Goal: Complete application form

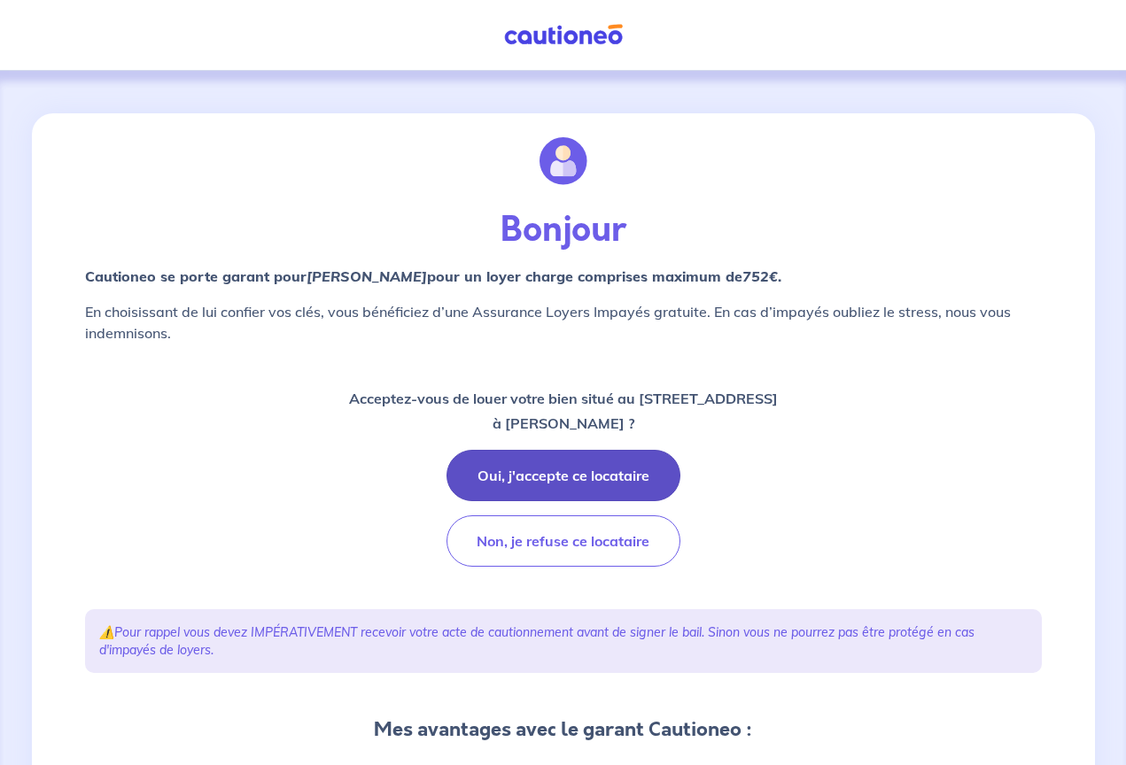
click at [625, 476] on button "Oui, j'accepte ce locataire" at bounding box center [563, 475] width 234 height 51
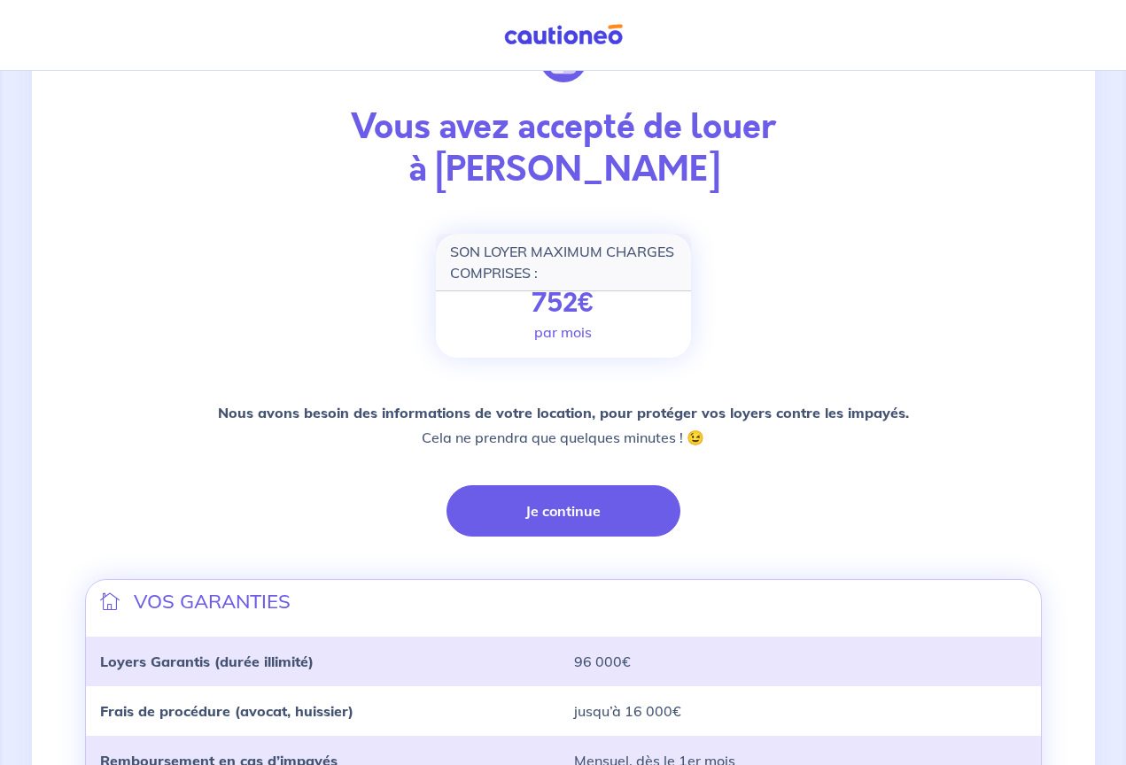
scroll to position [97, 0]
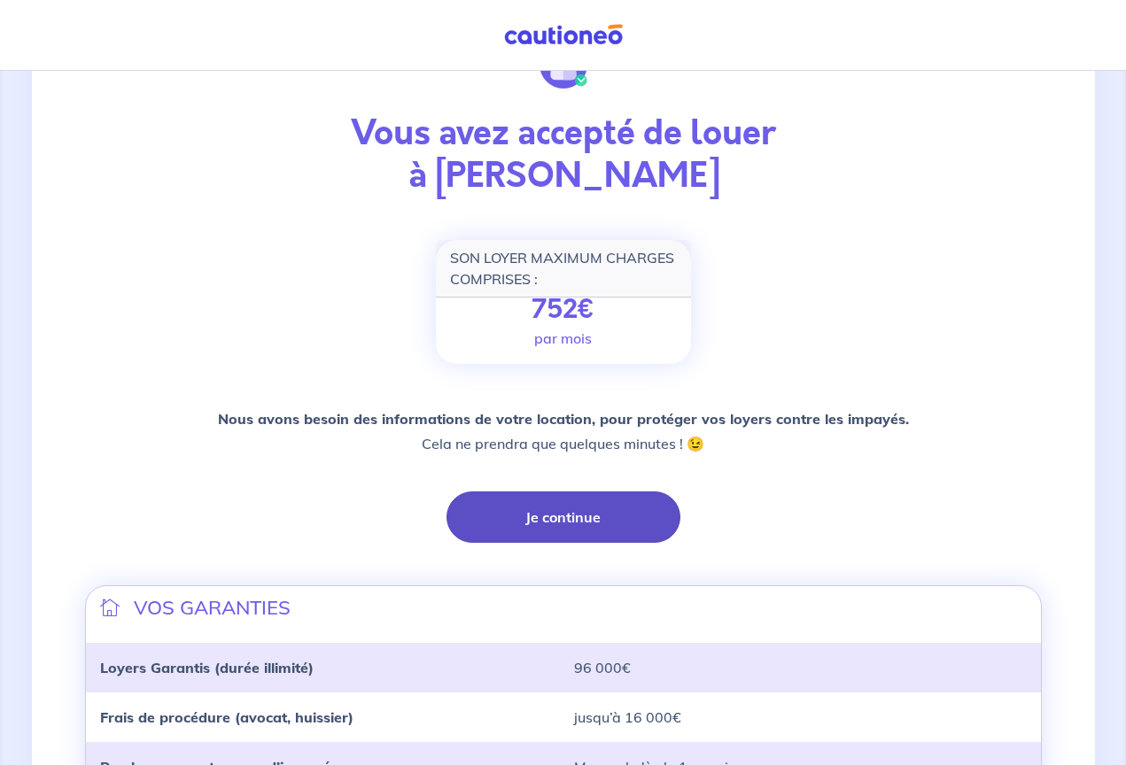
click at [568, 516] on button "Je continue" at bounding box center [563, 517] width 234 height 51
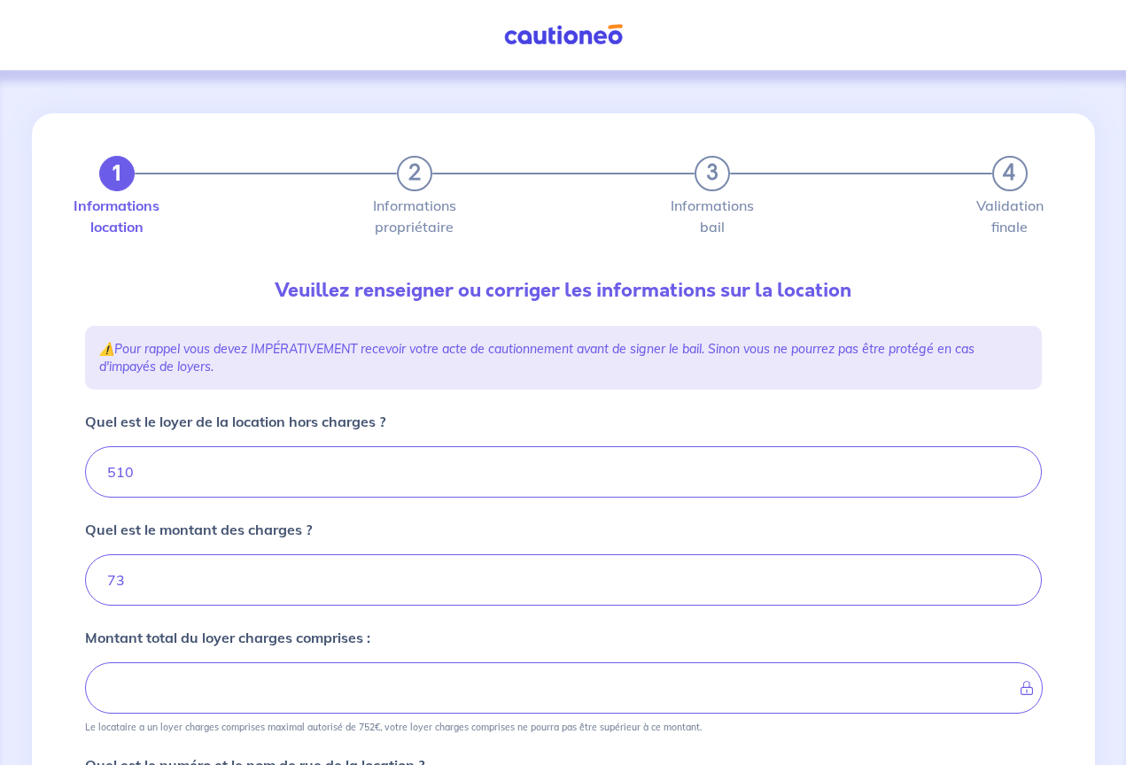
type input "583"
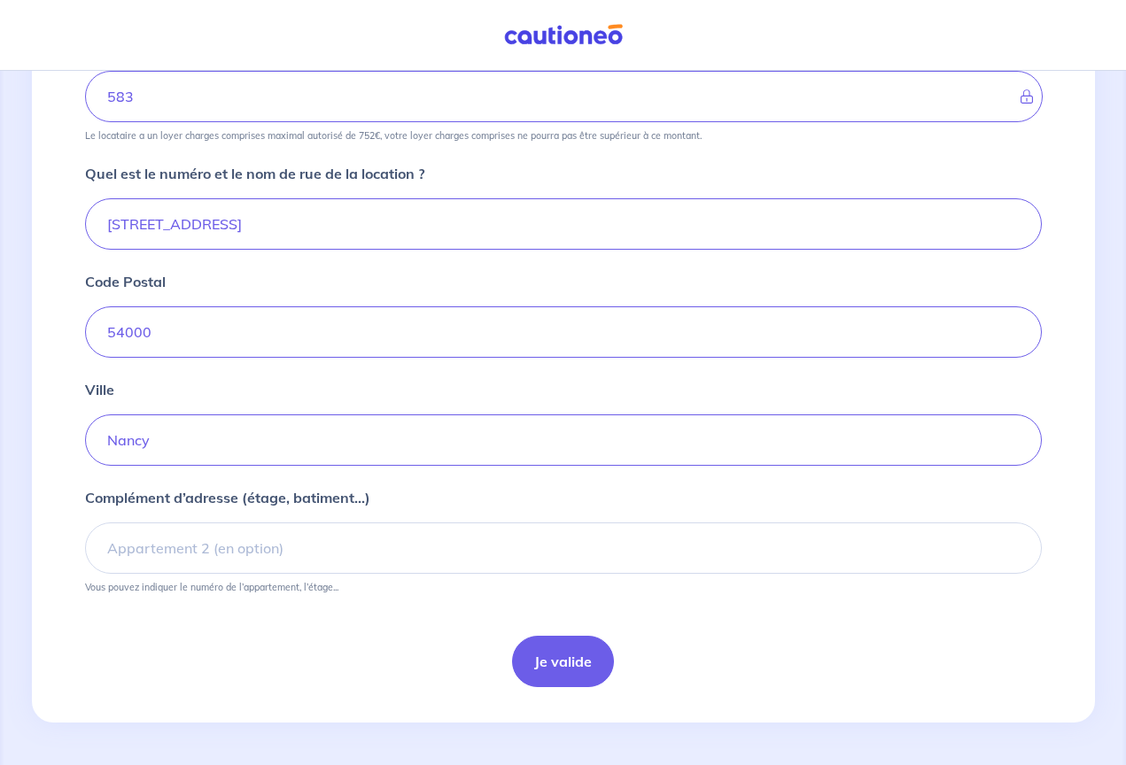
scroll to position [592, 0]
click at [554, 662] on button "Je valide" at bounding box center [563, 661] width 102 height 51
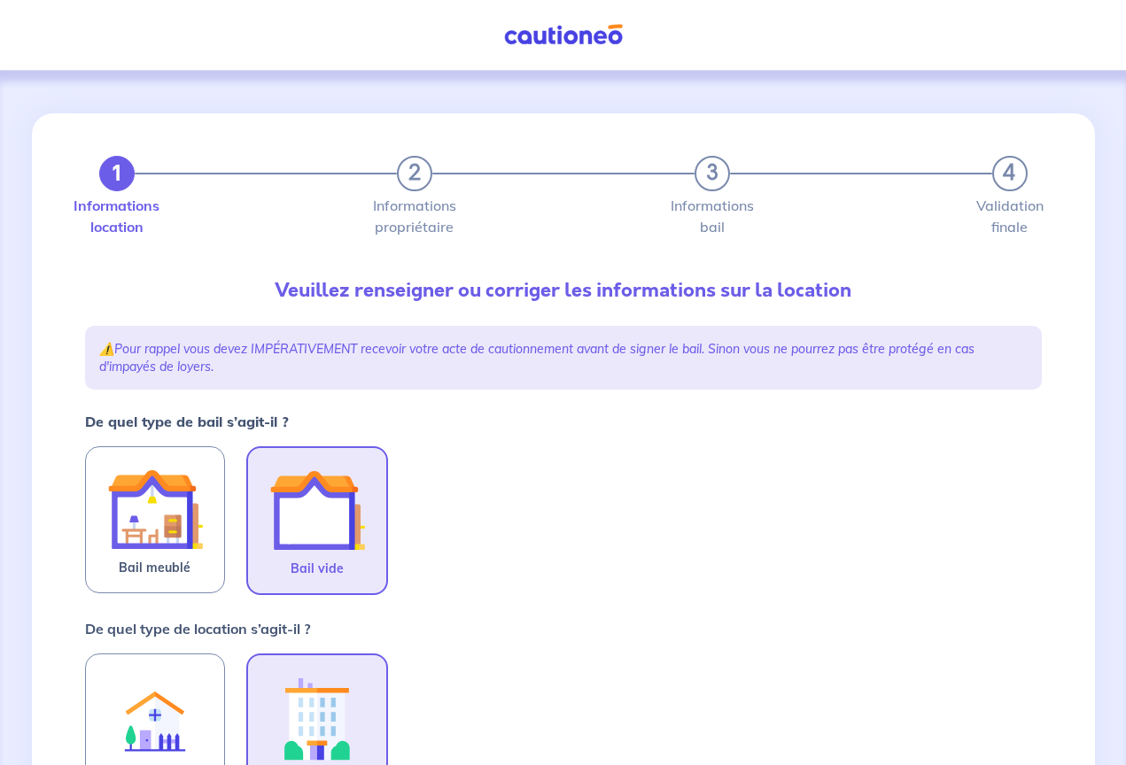
click at [345, 507] on img at bounding box center [317, 510] width 96 height 96
click at [0, 0] on input "Bail vide" at bounding box center [0, 0] width 0 height 0
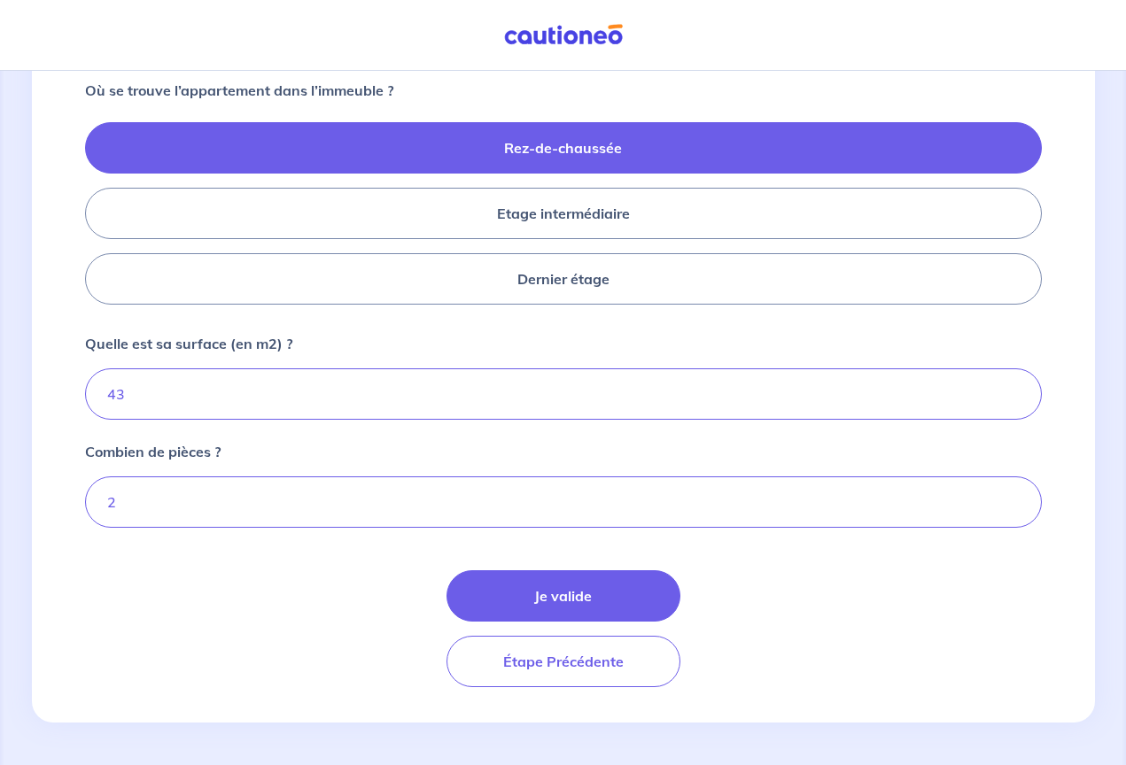
scroll to position [748, 0]
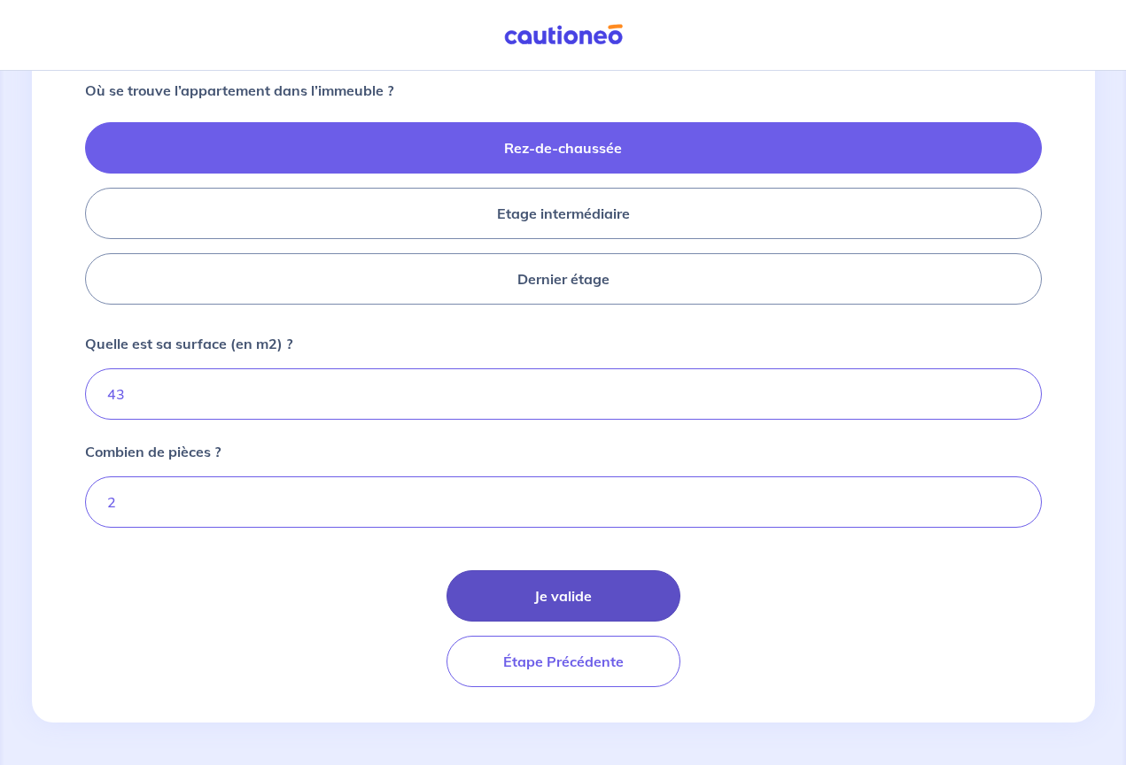
click at [552, 593] on button "Je valide" at bounding box center [563, 595] width 234 height 51
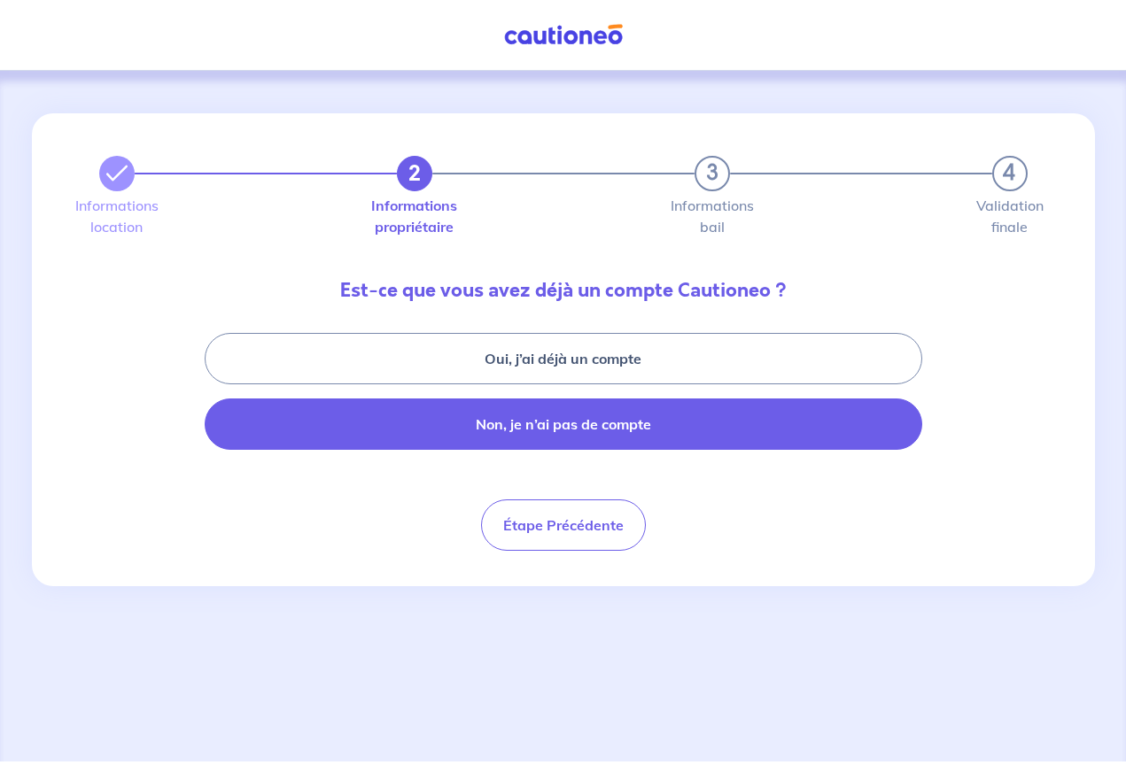
click at [534, 421] on button "Non, je n’ai pas de compte" at bounding box center [563, 424] width 717 height 51
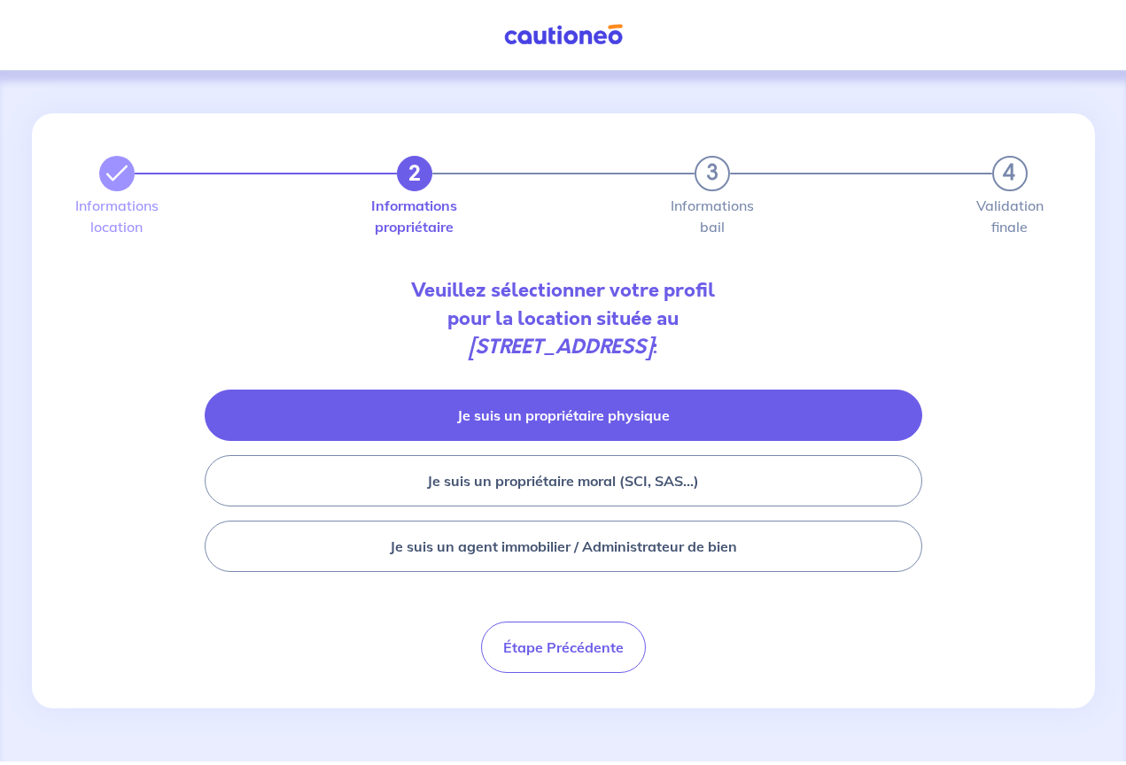
click at [546, 429] on button "Je suis un propriétaire physique" at bounding box center [563, 415] width 717 height 51
select select "FR"
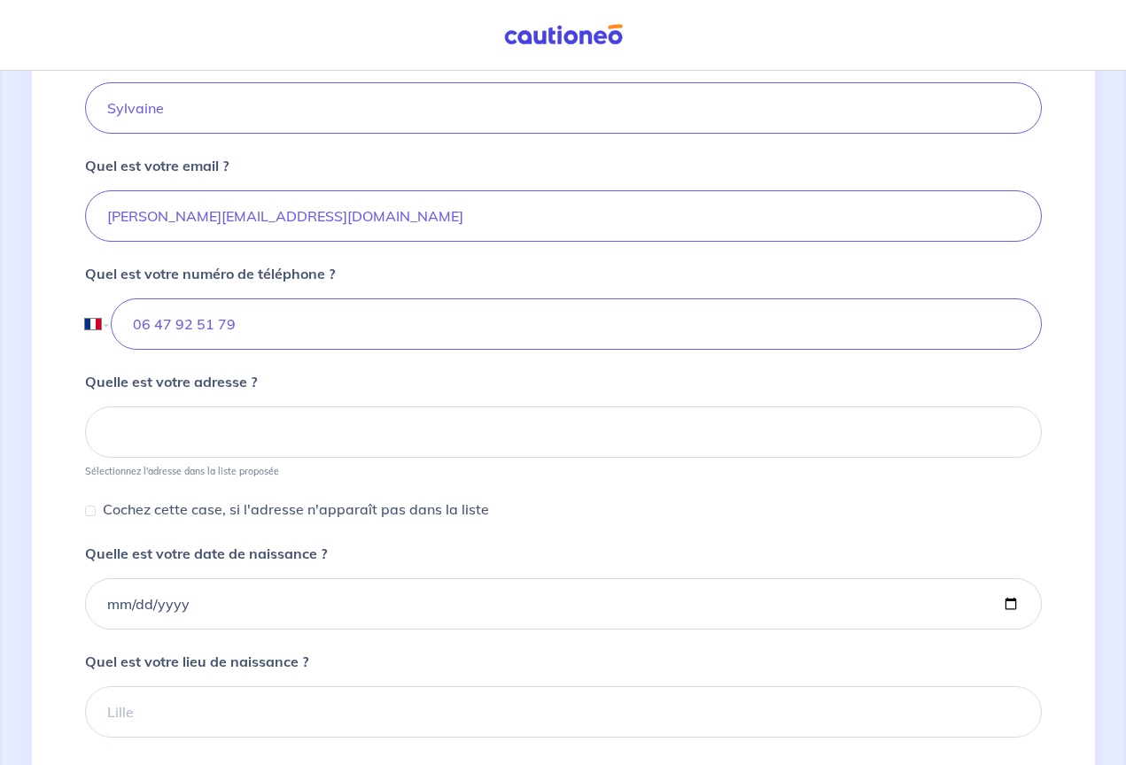
scroll to position [519, 0]
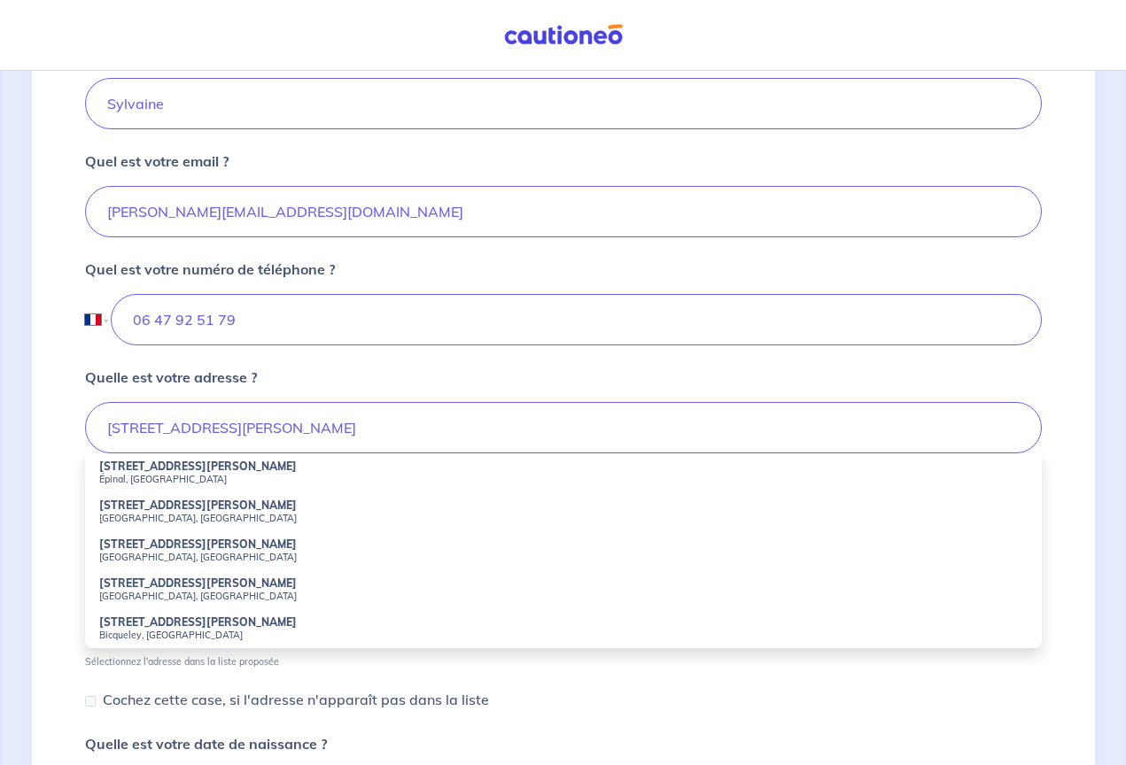
click at [158, 554] on small "Nancy, France" at bounding box center [563, 557] width 928 height 12
type input "4 Rue François de Neufchâteau, Nancy, France"
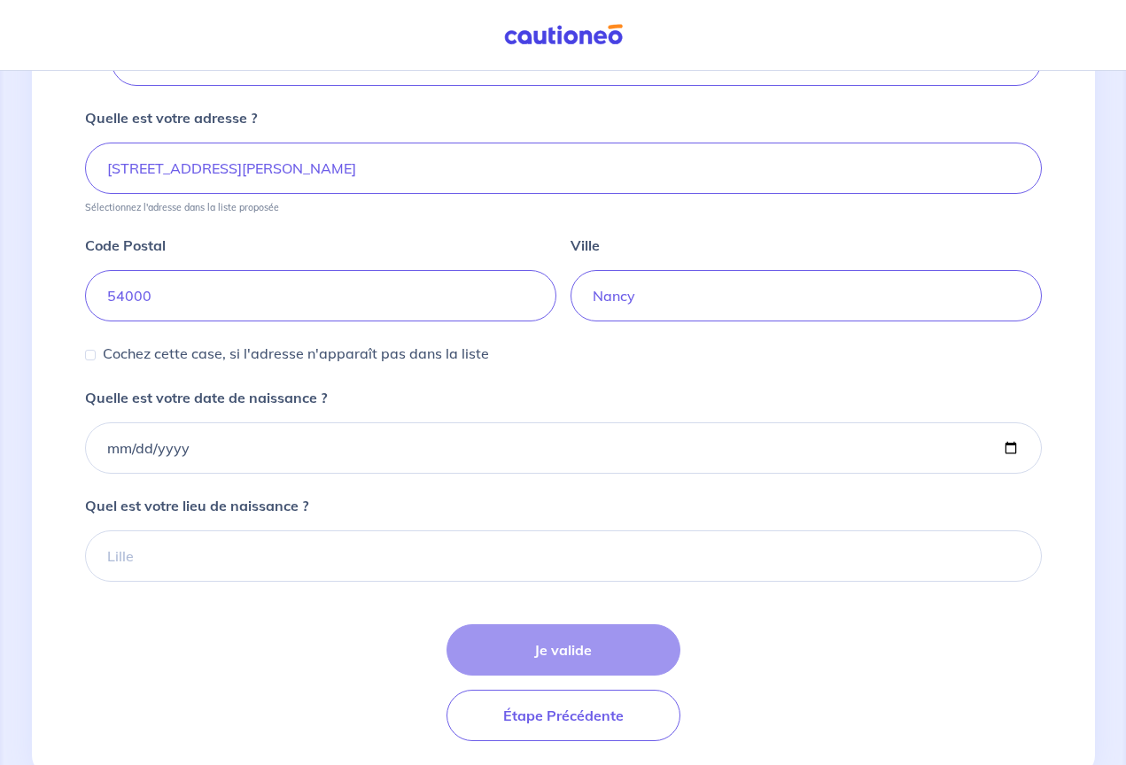
scroll to position [802, 0]
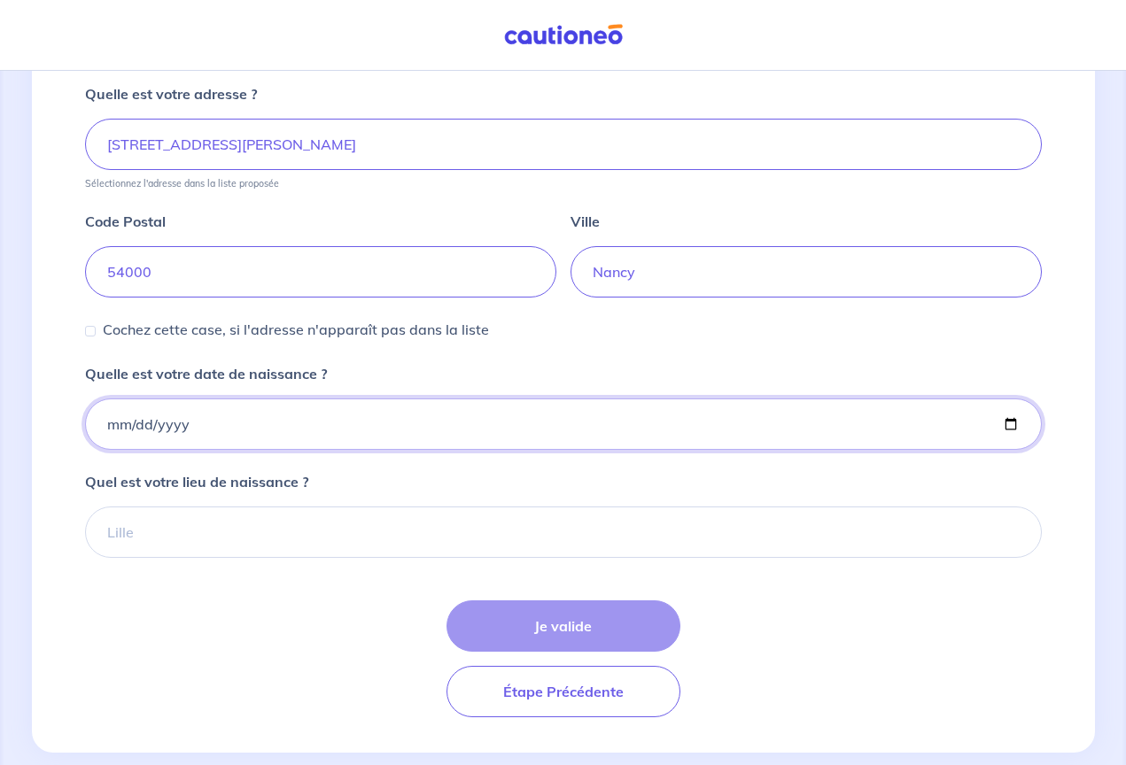
click at [114, 420] on input "Quelle est votre date de naissance ?" at bounding box center [563, 424] width 956 height 51
click at [138, 430] on input "2007-08-02" at bounding box center [563, 424] width 956 height 51
click at [171, 424] on input "2007-06-02" at bounding box center [563, 424] width 956 height 51
type input "1970-06-02"
click at [558, 633] on div "Je valide Étape Précédente" at bounding box center [563, 658] width 956 height 117
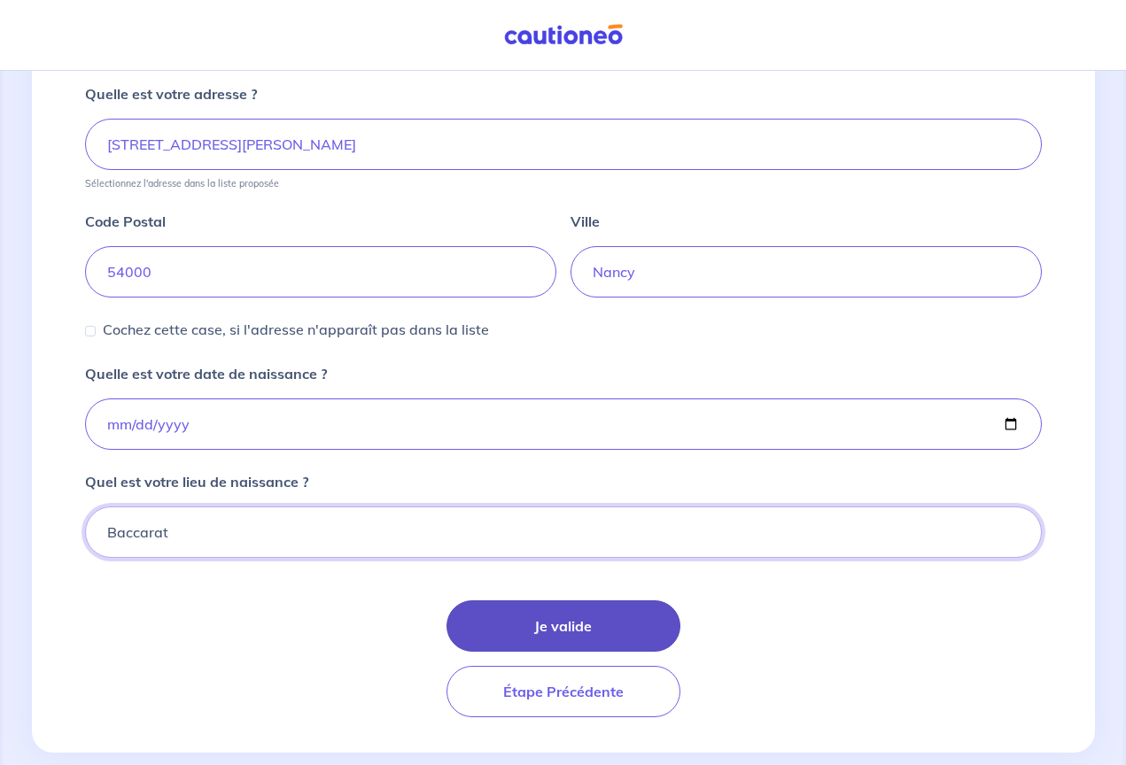
type input "Baccarat"
click at [560, 623] on button "Je valide" at bounding box center [563, 625] width 234 height 51
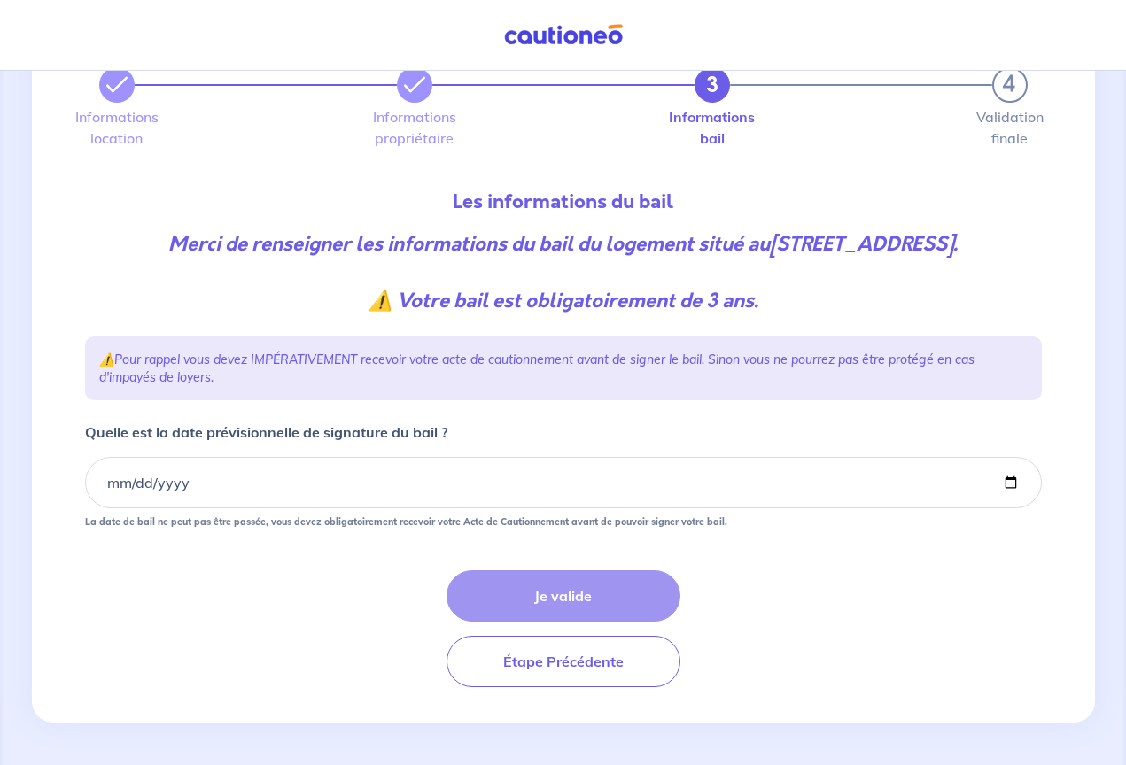
scroll to position [89, 0]
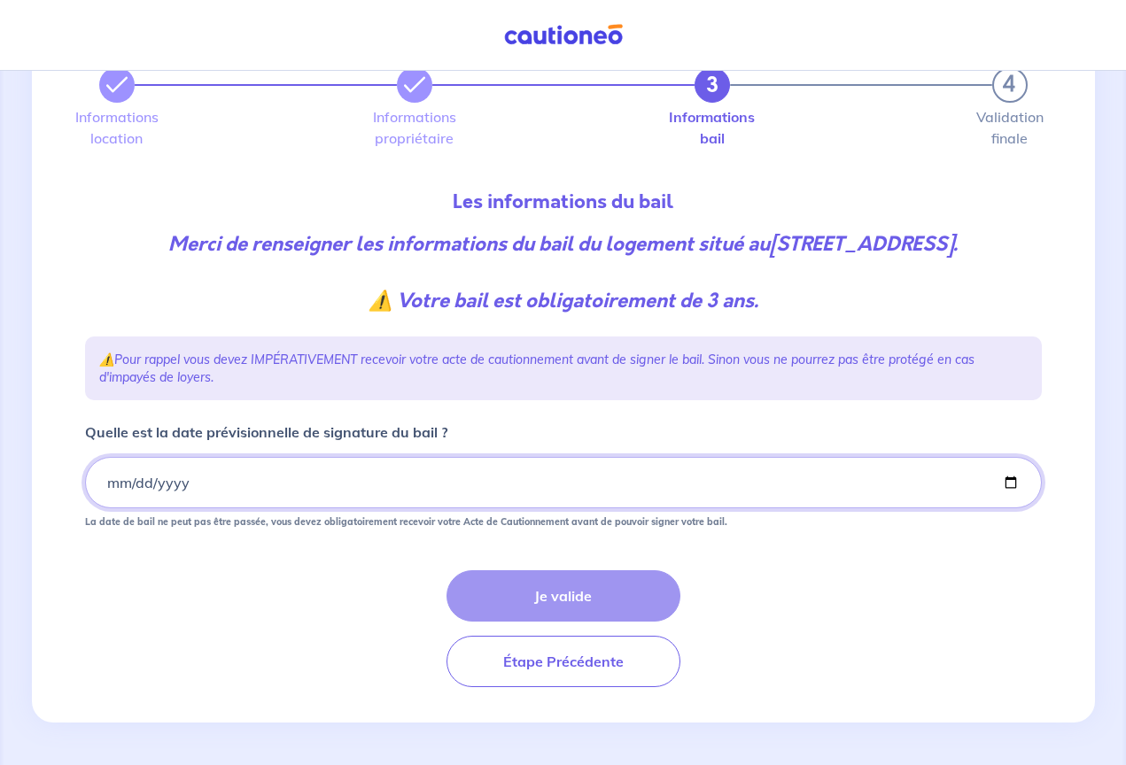
click at [110, 484] on input "Quelle est la date prévisionnelle de signature du bail ?" at bounding box center [563, 482] width 956 height 51
click at [136, 483] on input "Quelle est la date prévisionnelle de signature du bail ?" at bounding box center [563, 482] width 956 height 51
click at [175, 476] on input "Quelle est la date prévisionnelle de signature du bail ?" at bounding box center [563, 482] width 956 height 51
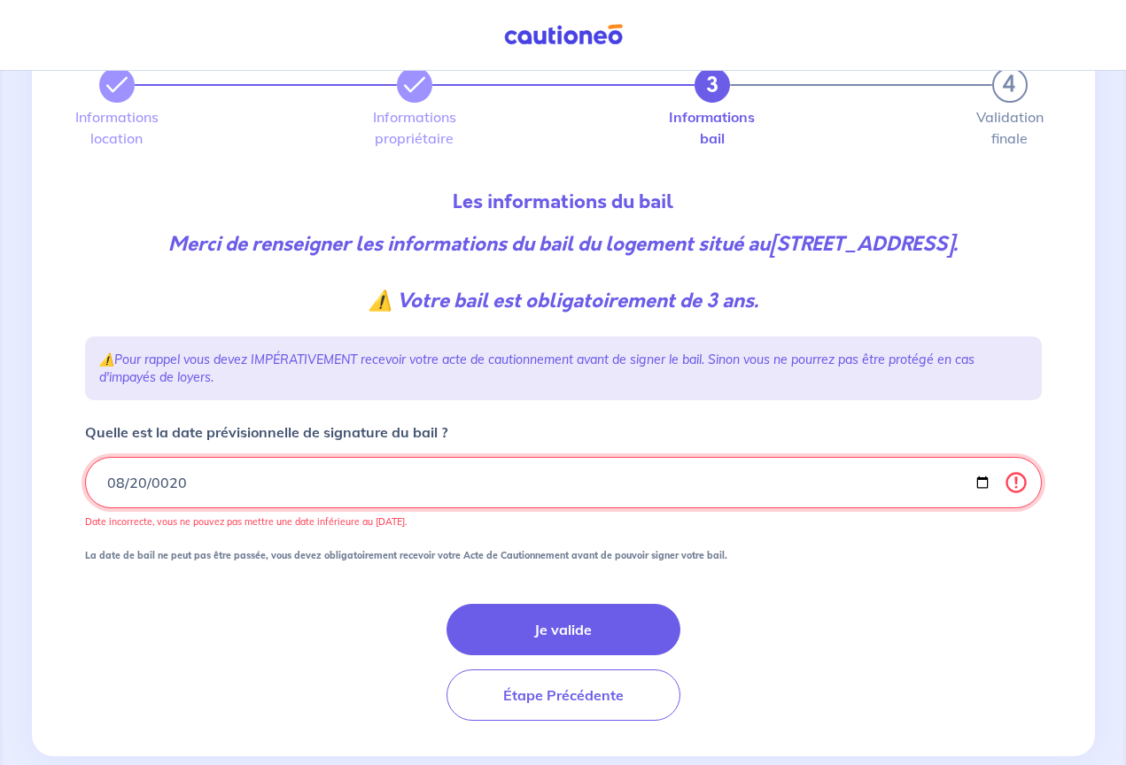
type input "0202-08-20"
type input "0001-08-20"
click at [168, 482] on input "0001-08-20" at bounding box center [563, 482] width 956 height 51
click at [156, 487] on input "0025-08-20" at bounding box center [563, 482] width 956 height 51
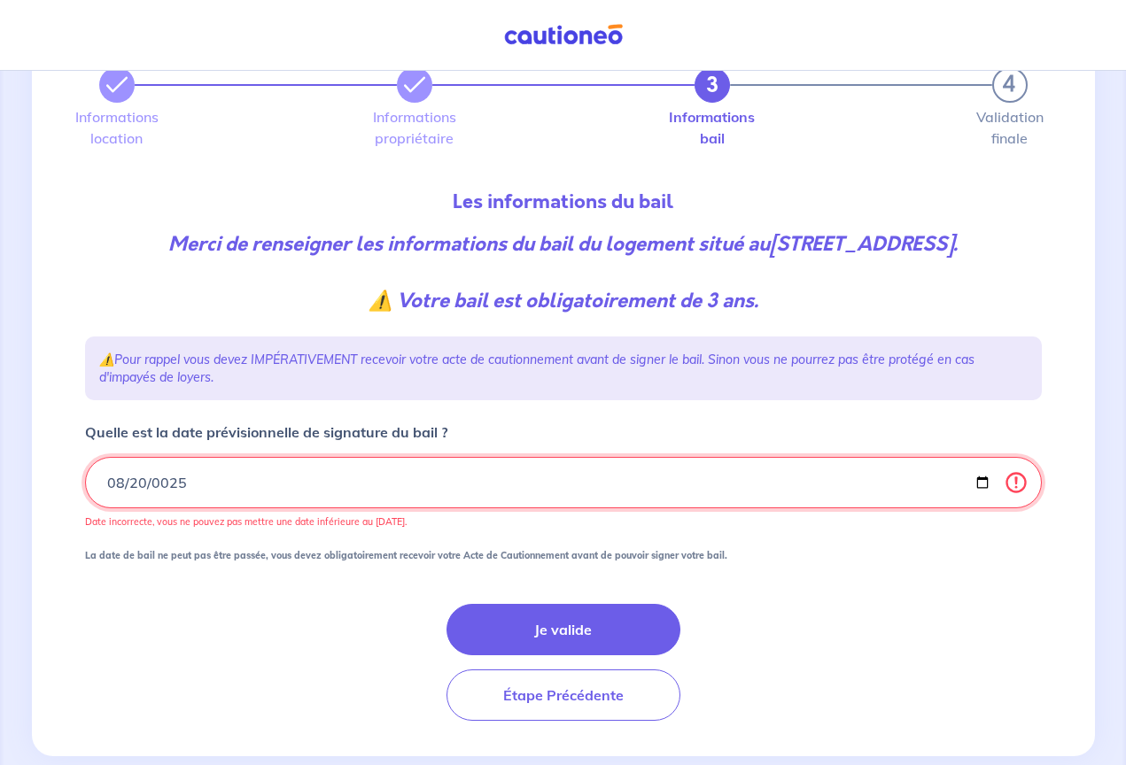
click at [166, 484] on input "0025-08-20" at bounding box center [563, 482] width 956 height 51
click at [169, 484] on input "0025-08-20" at bounding box center [563, 482] width 956 height 51
type input "0020-08-20"
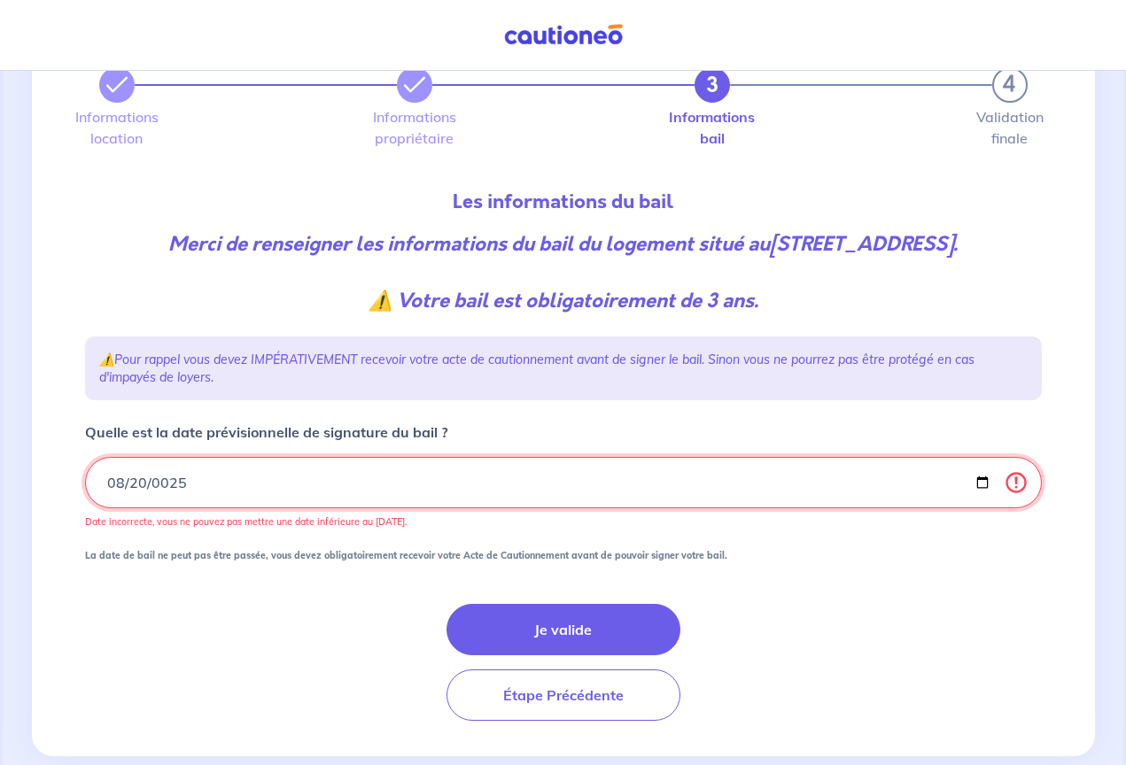
click at [169, 478] on input "0025-08-20" at bounding box center [563, 482] width 956 height 51
type input "2025-08-10"
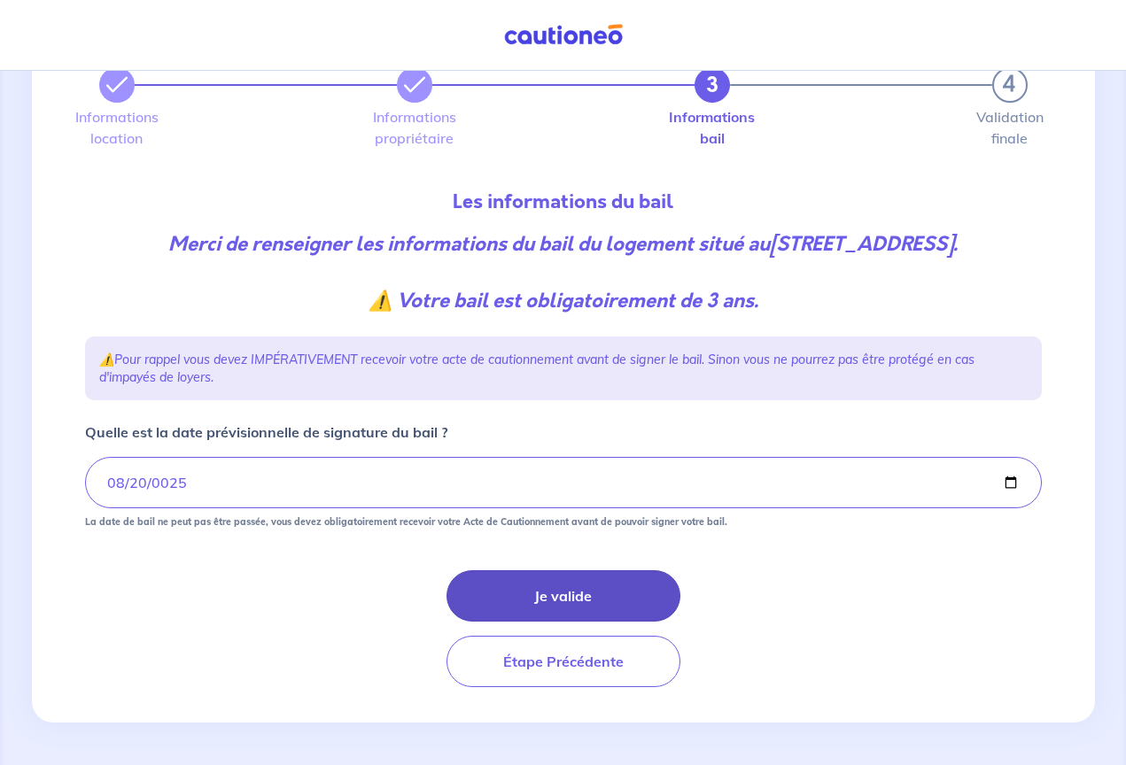
click at [561, 614] on button "Je valide" at bounding box center [563, 595] width 234 height 51
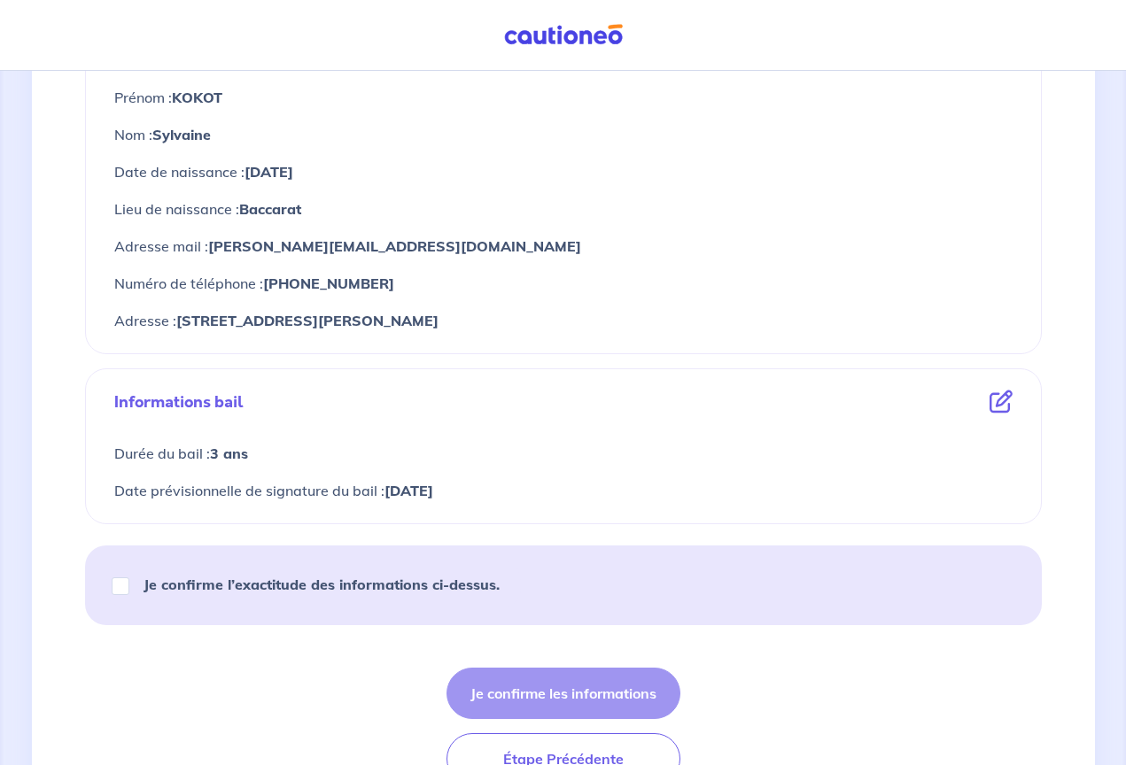
scroll to position [747, 0]
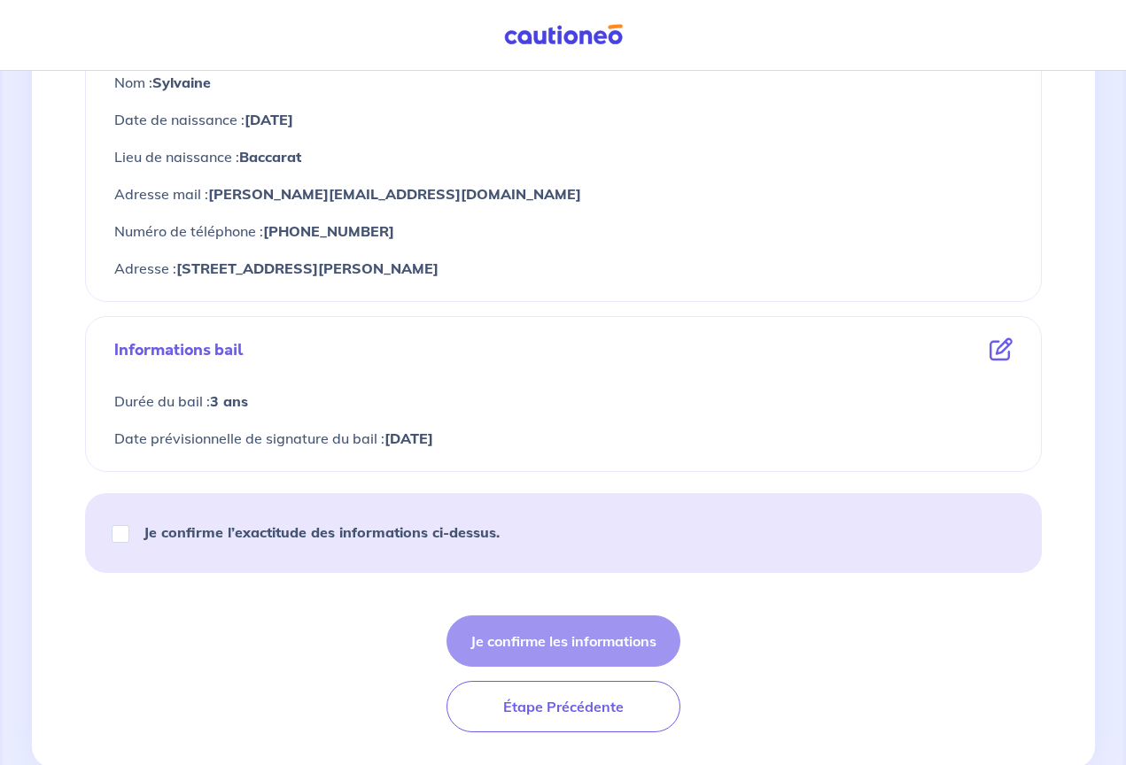
click at [121, 532] on input "Je confirme l’exactitude des informations ci-dessus." at bounding box center [121, 534] width 18 height 18
checkbox input "true"
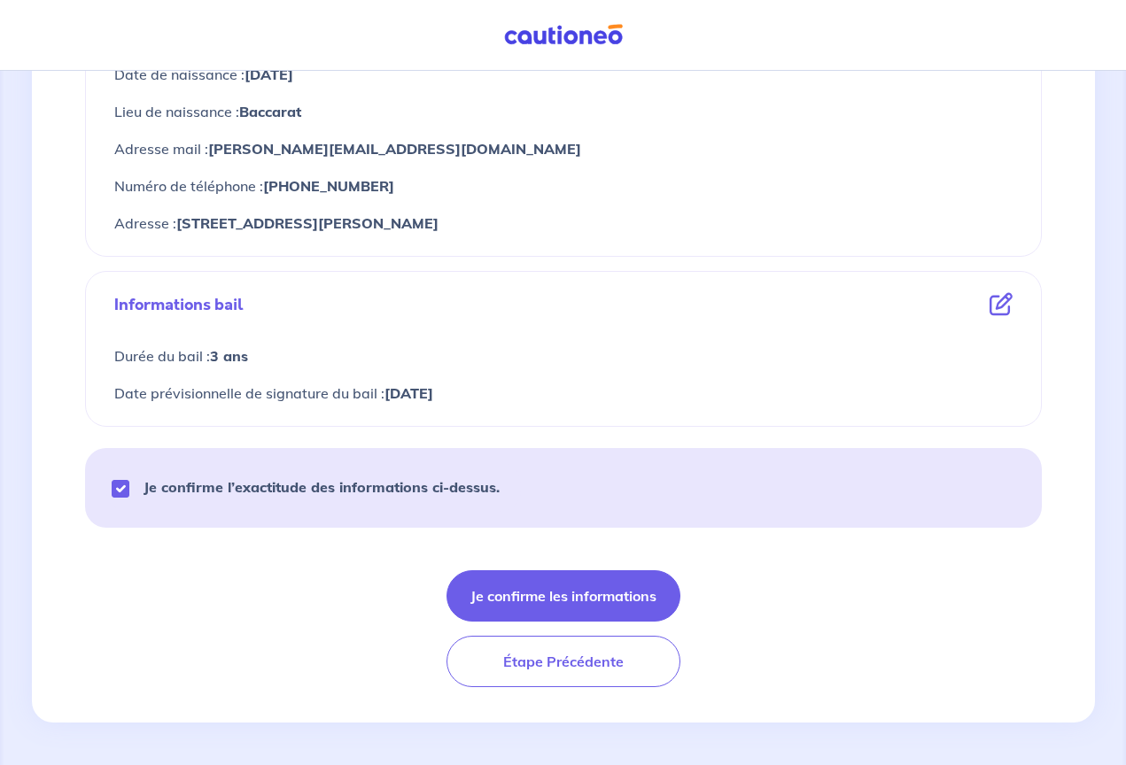
scroll to position [792, 0]
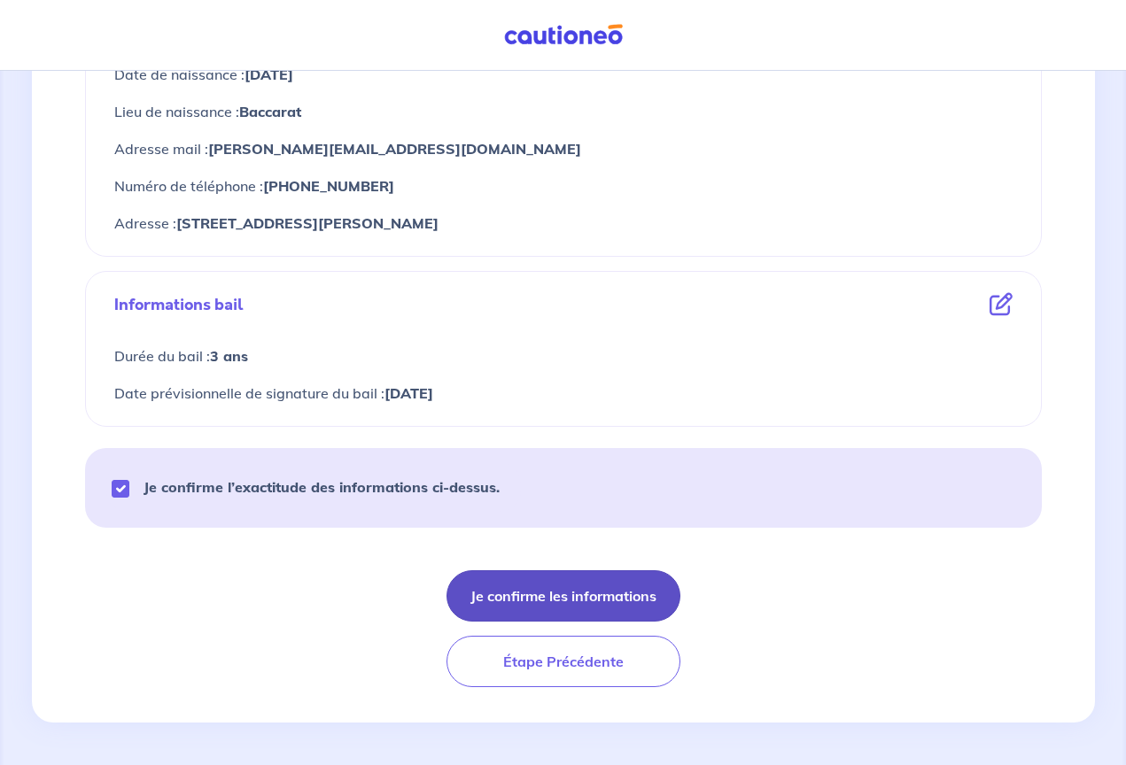
click at [539, 595] on button "Je confirme les informations" at bounding box center [563, 595] width 234 height 51
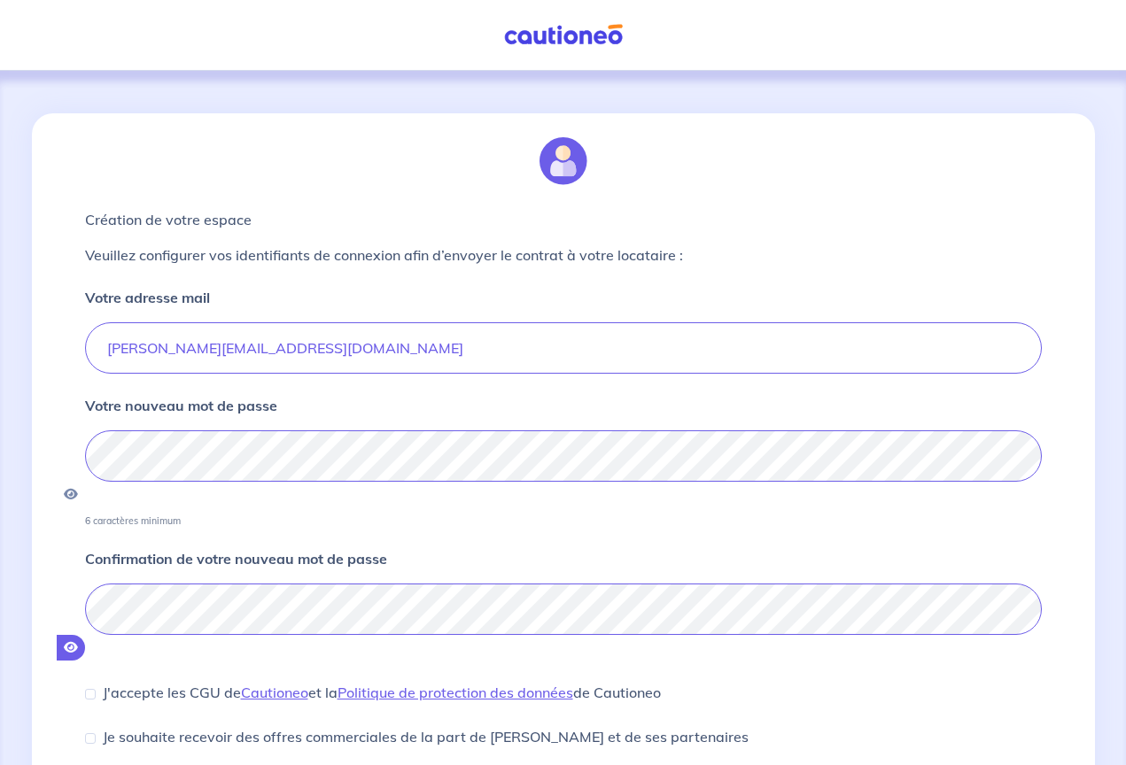
click at [78, 641] on icon "button" at bounding box center [71, 647] width 14 height 12
click at [80, 488] on icon "button" at bounding box center [72, 494] width 16 height 12
click at [78, 488] on icon "button" at bounding box center [71, 494] width 14 height 12
click at [89, 689] on input "J'accepte les CGU de Cautioneo et la Politique de protection des données de Cau…" at bounding box center [90, 694] width 11 height 11
checkbox input "true"
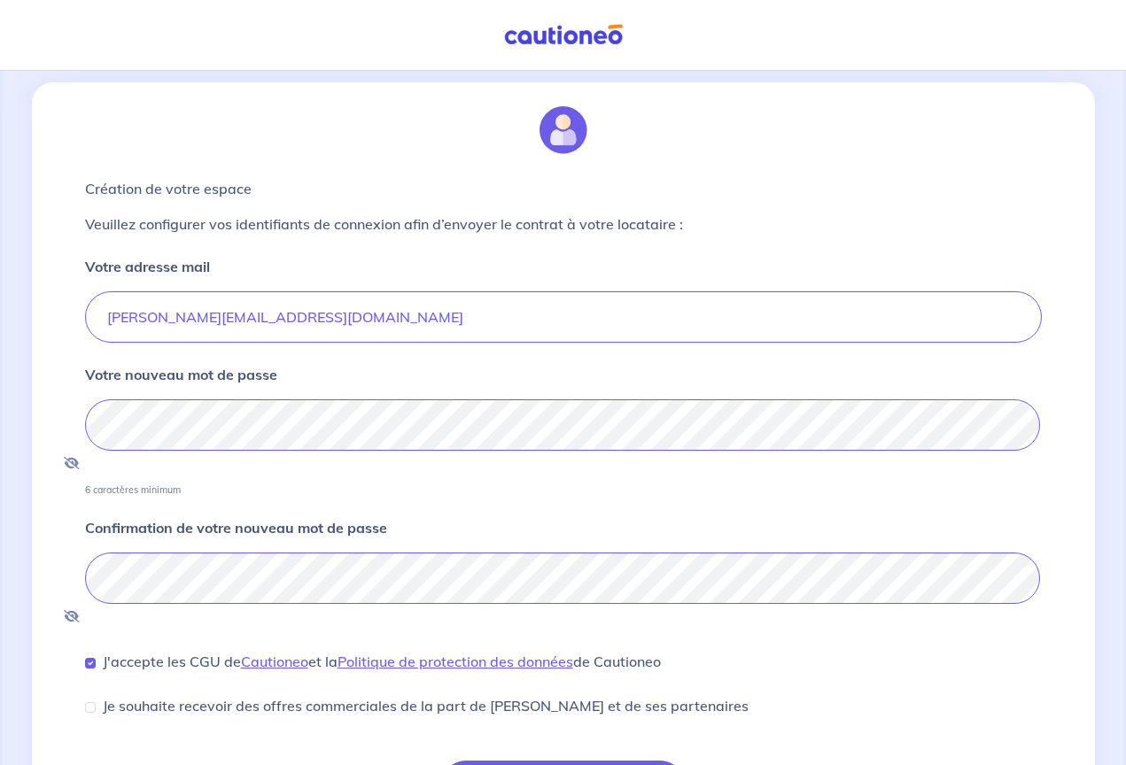
scroll to position [27, 0]
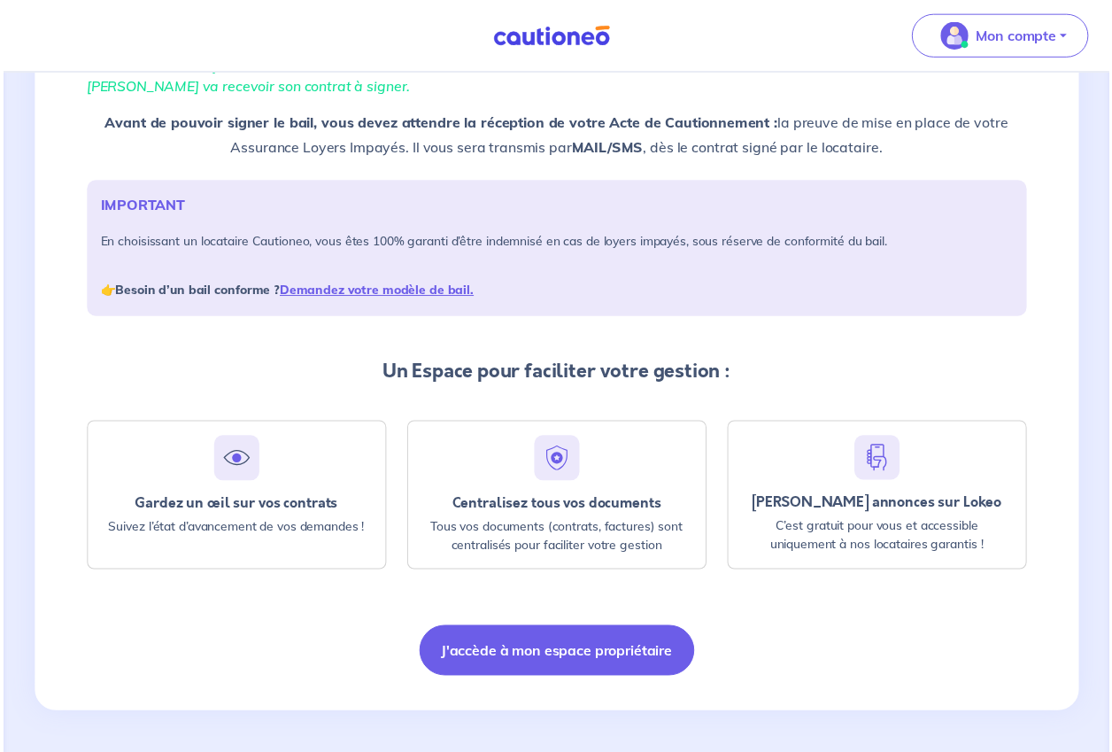
scroll to position [156, 0]
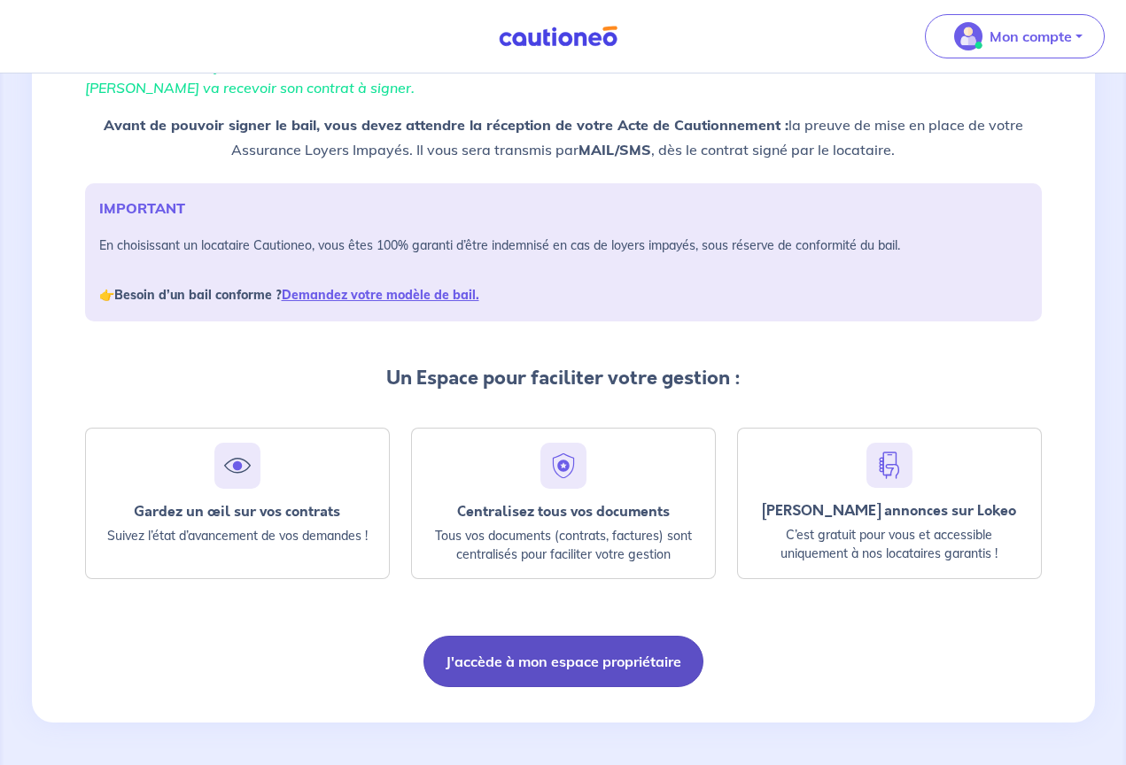
click at [601, 662] on button "J'accède à mon espace propriétaire" at bounding box center [563, 661] width 280 height 51
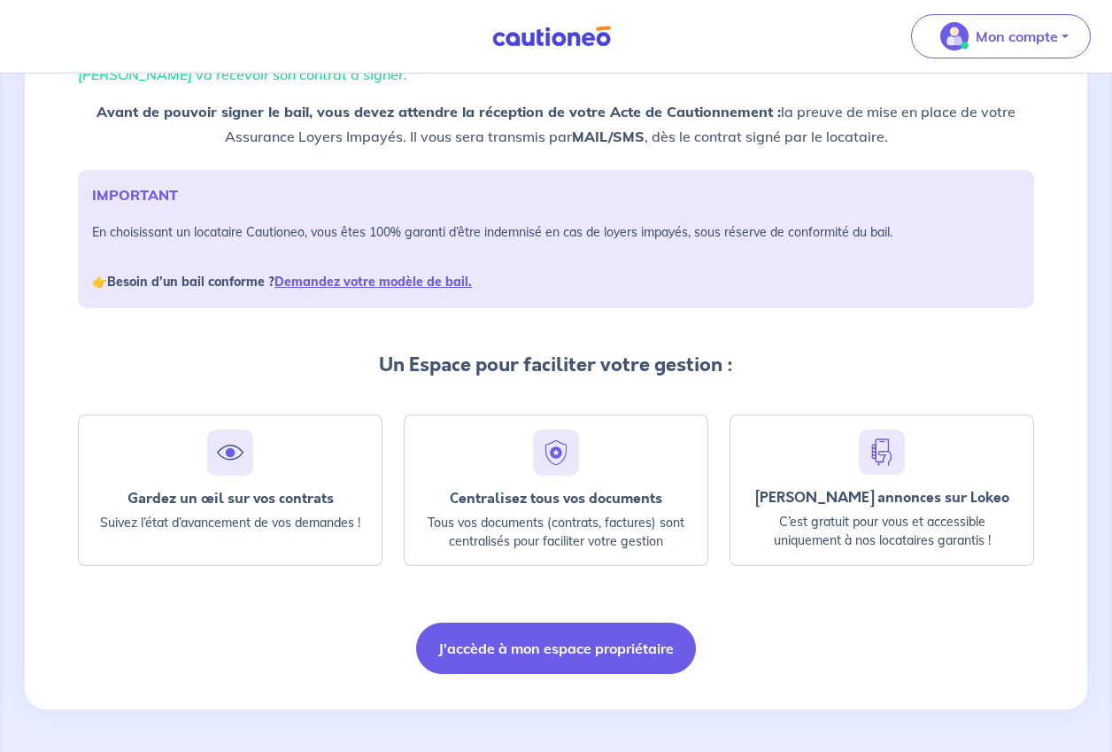
scroll to position [169, 0]
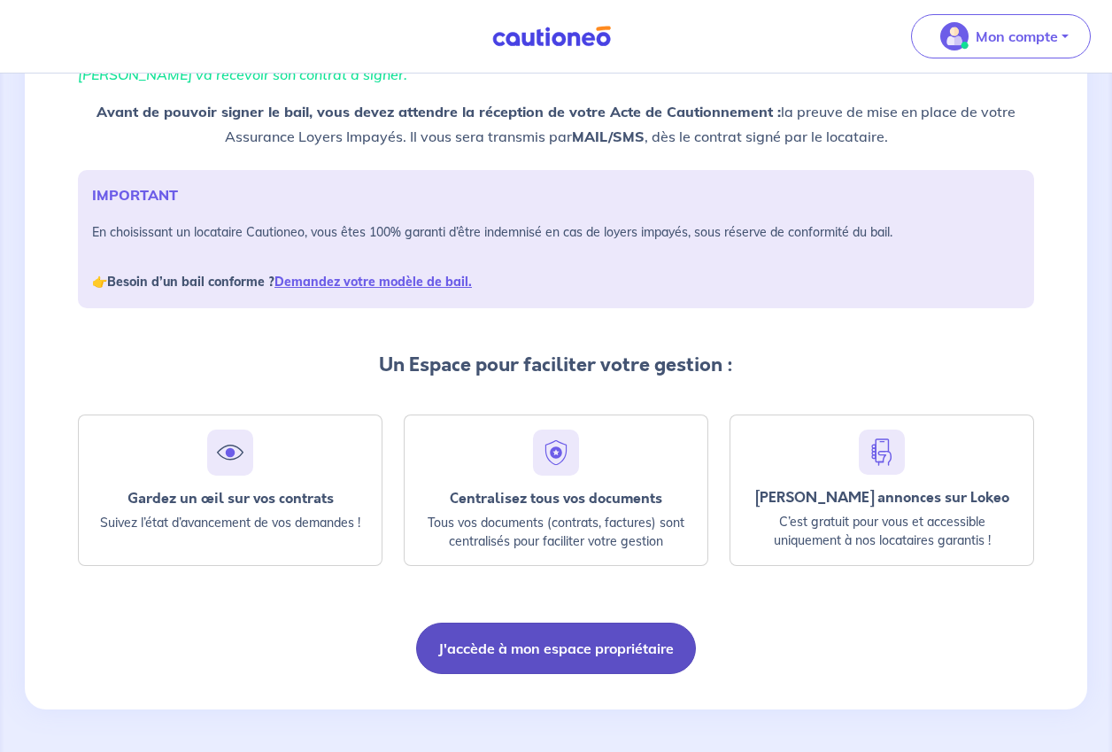
click at [534, 650] on button "J'accède à mon espace propriétaire" at bounding box center [556, 648] width 280 height 51
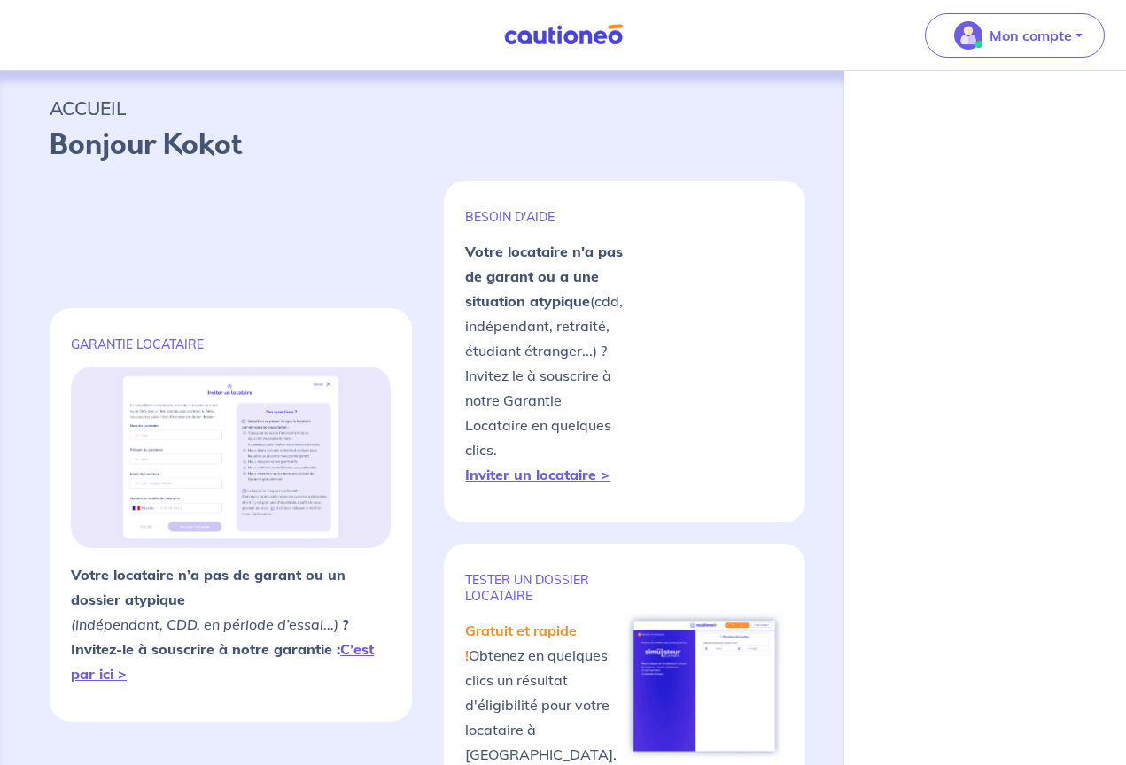
select select "FR"
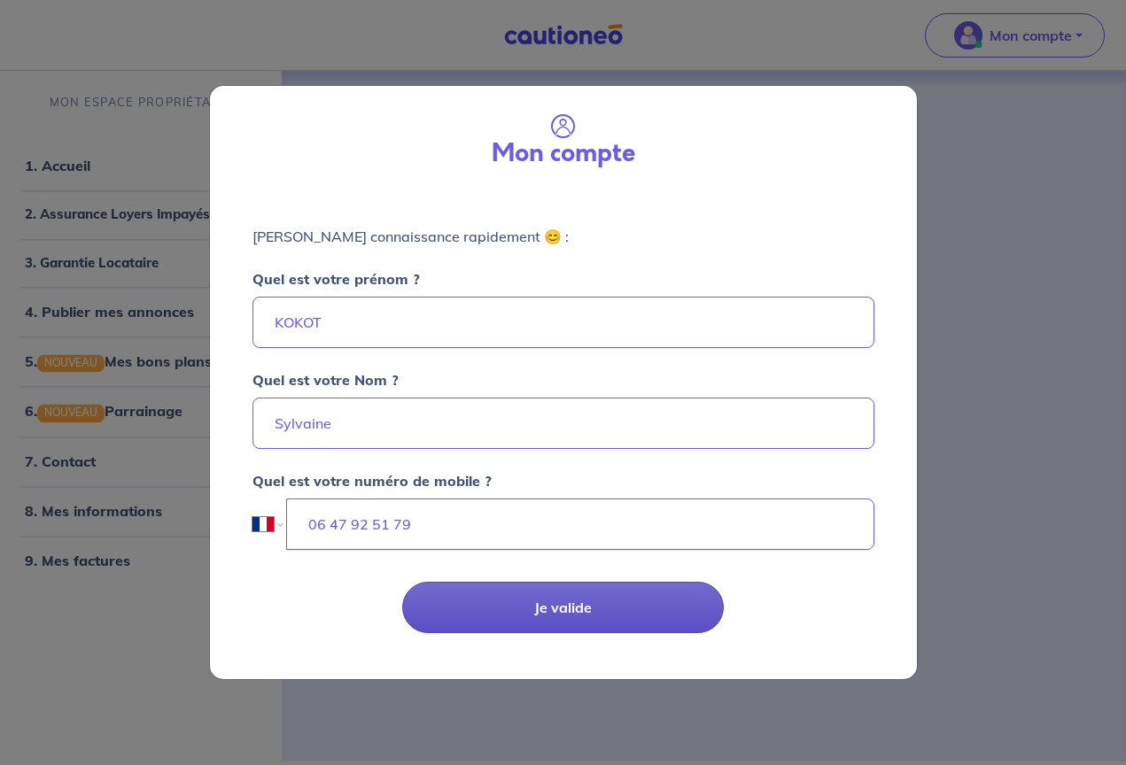
click at [523, 600] on button "Je valide" at bounding box center [562, 607] width 321 height 51
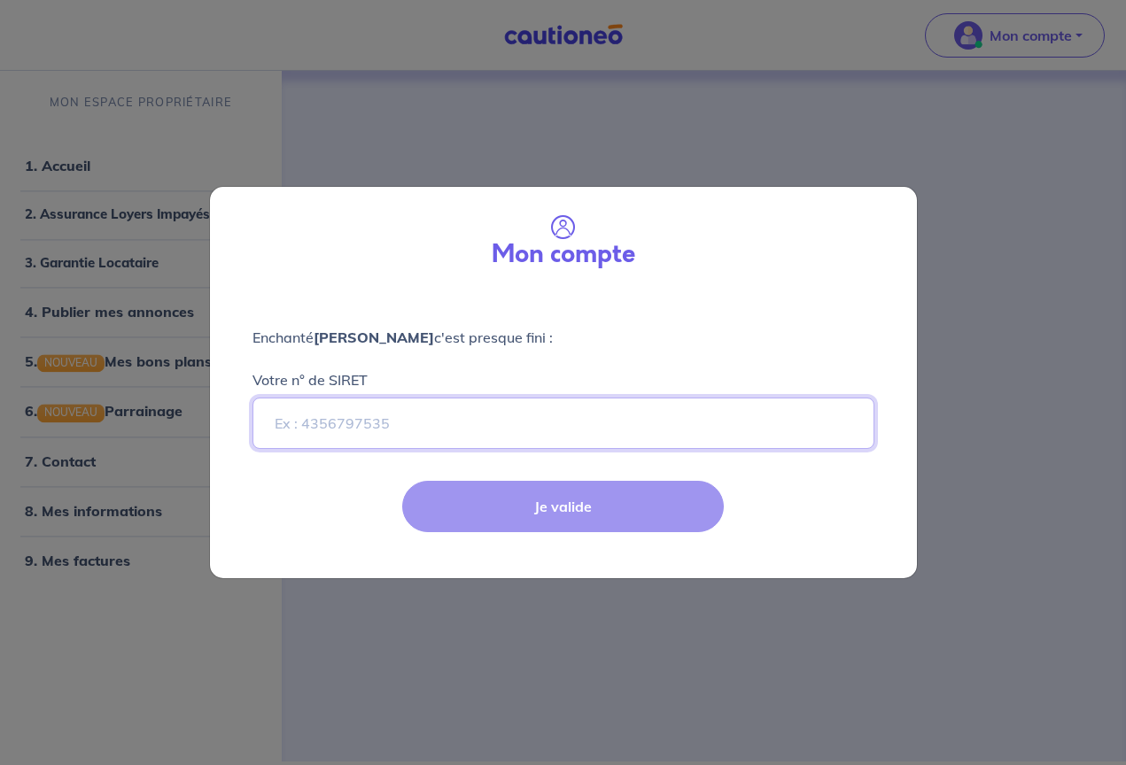
click at [367, 422] on input "Votre n° de SIRET" at bounding box center [563, 423] width 622 height 51
click at [374, 427] on input "Votre n° de SIRET" at bounding box center [563, 423] width 622 height 51
paste input "494634322"
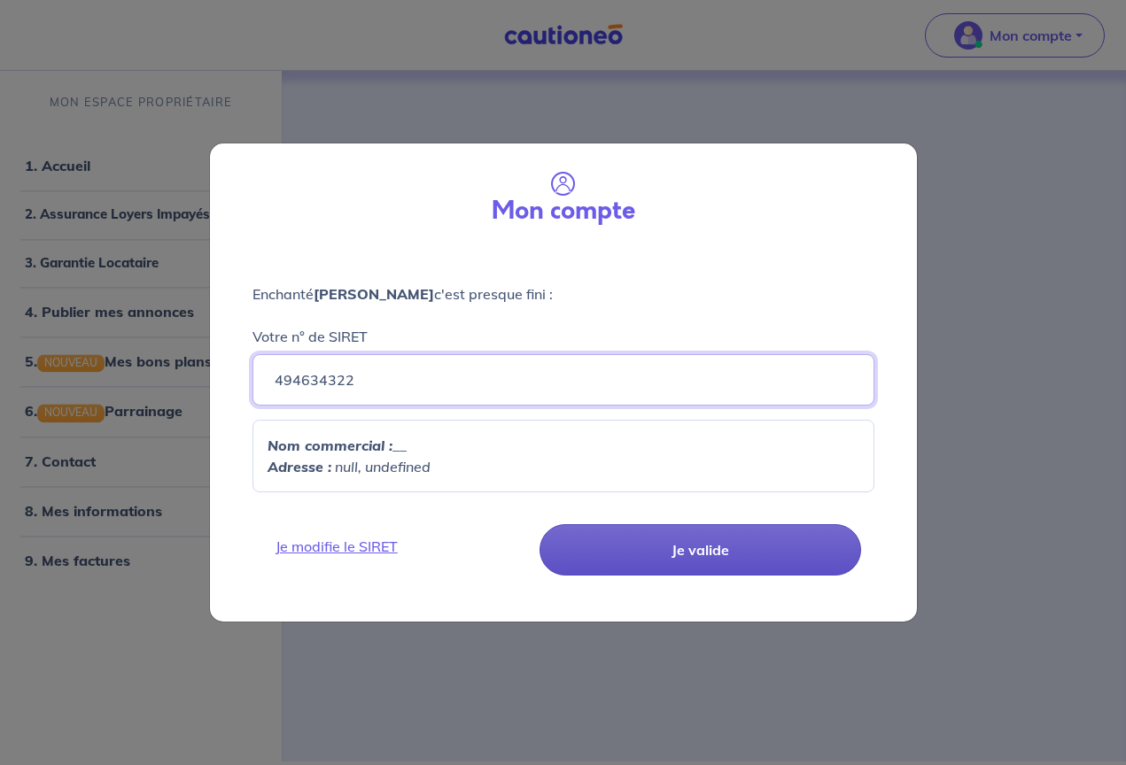
type input "494634322"
click at [709, 549] on button "Je valide" at bounding box center [699, 549] width 321 height 51
click at [679, 550] on button "Je valide" at bounding box center [699, 549] width 321 height 51
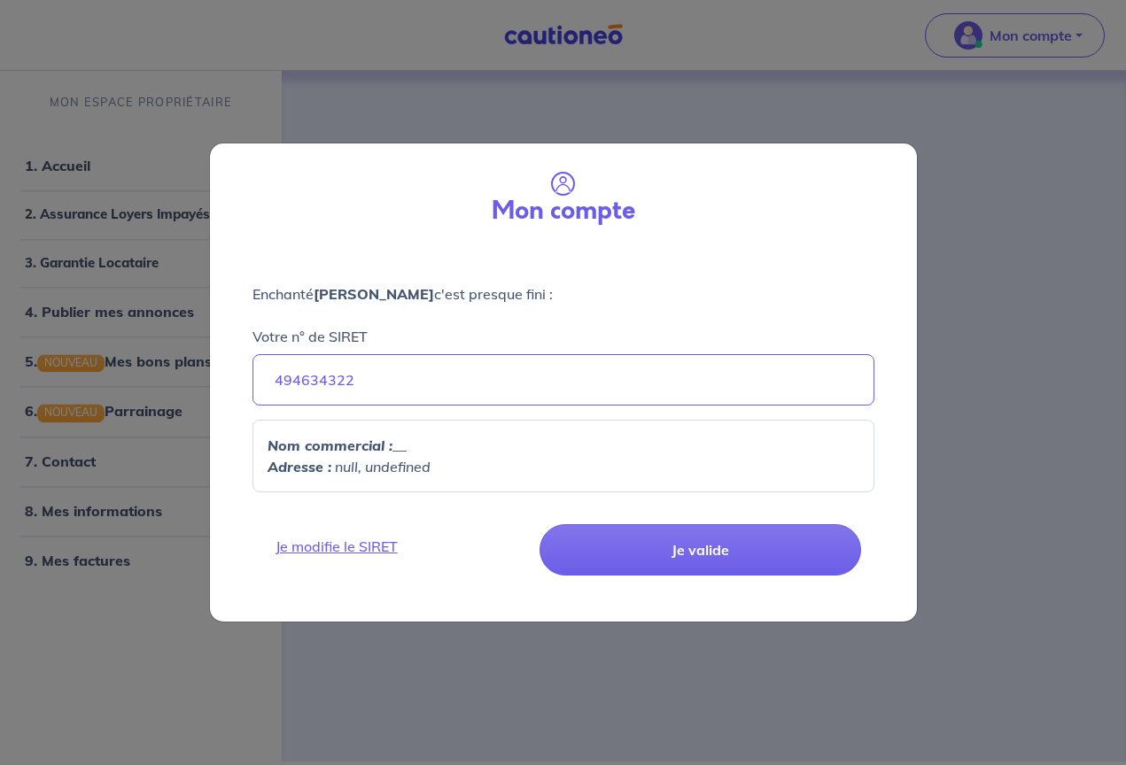
click at [453, 111] on div "Mon compte Enchanté [PERSON_NAME] c'est presque fini : Votre n° de SIRET 494634…" at bounding box center [563, 382] width 1126 height 765
click at [380, 545] on link "Je modifie le SIRET" at bounding box center [399, 546] width 268 height 21
click at [360, 546] on link "Je modifie le SIRET" at bounding box center [399, 546] width 268 height 21
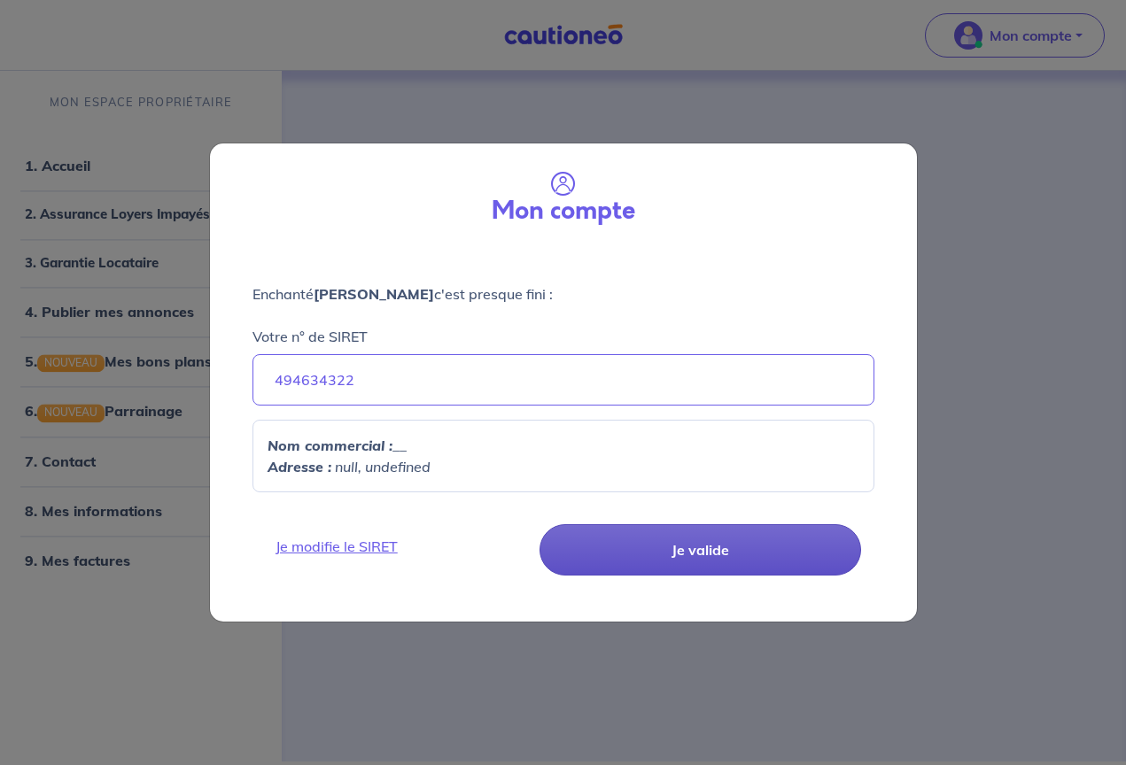
click at [689, 549] on button "Je valide" at bounding box center [699, 549] width 321 height 51
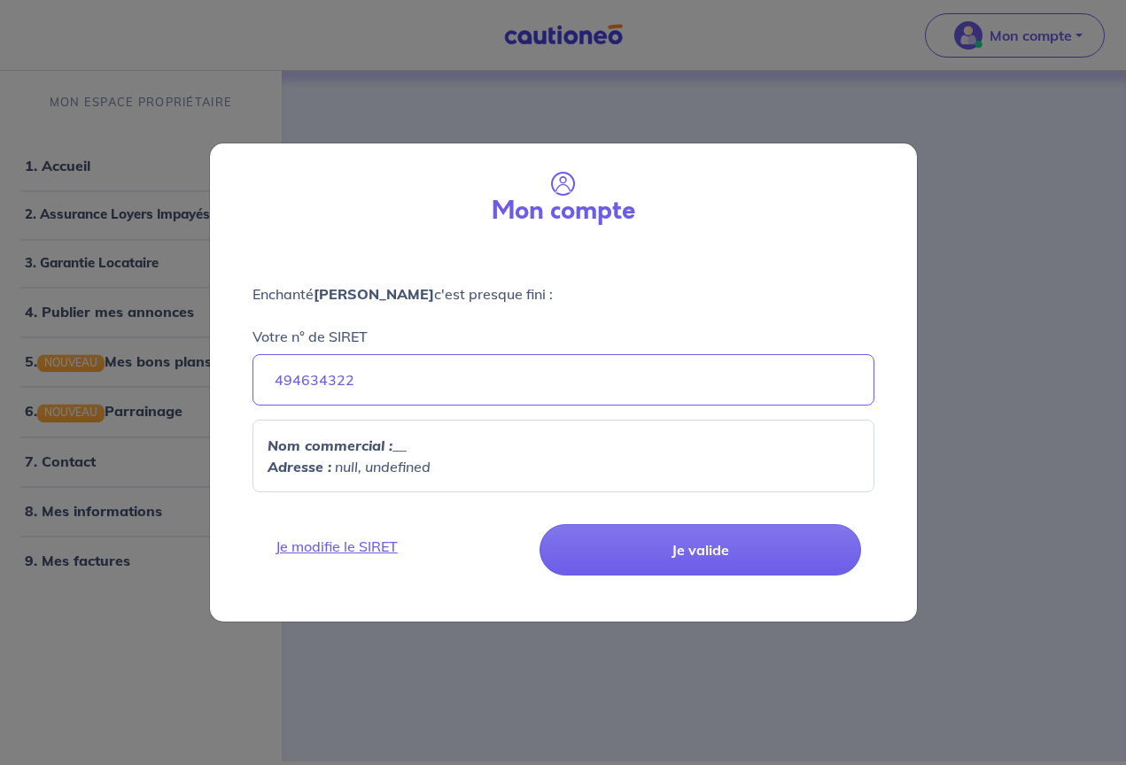
click at [980, 306] on div "Mon compte Enchanté [PERSON_NAME] c'est presque fini : Votre n° de SIRET 494634…" at bounding box center [563, 382] width 1126 height 765
click at [621, 112] on div "Mon compte Enchanté [PERSON_NAME] c'est presque fini : Votre n° de SIRET 494634…" at bounding box center [563, 382] width 1126 height 765
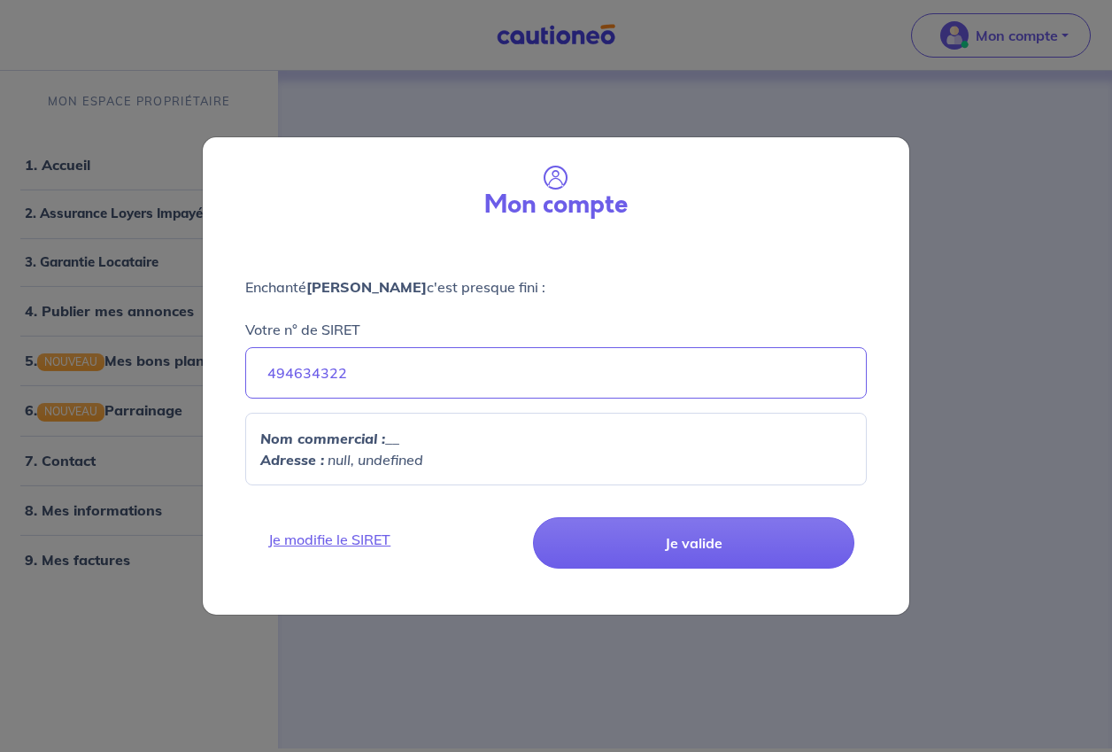
select select "FR"
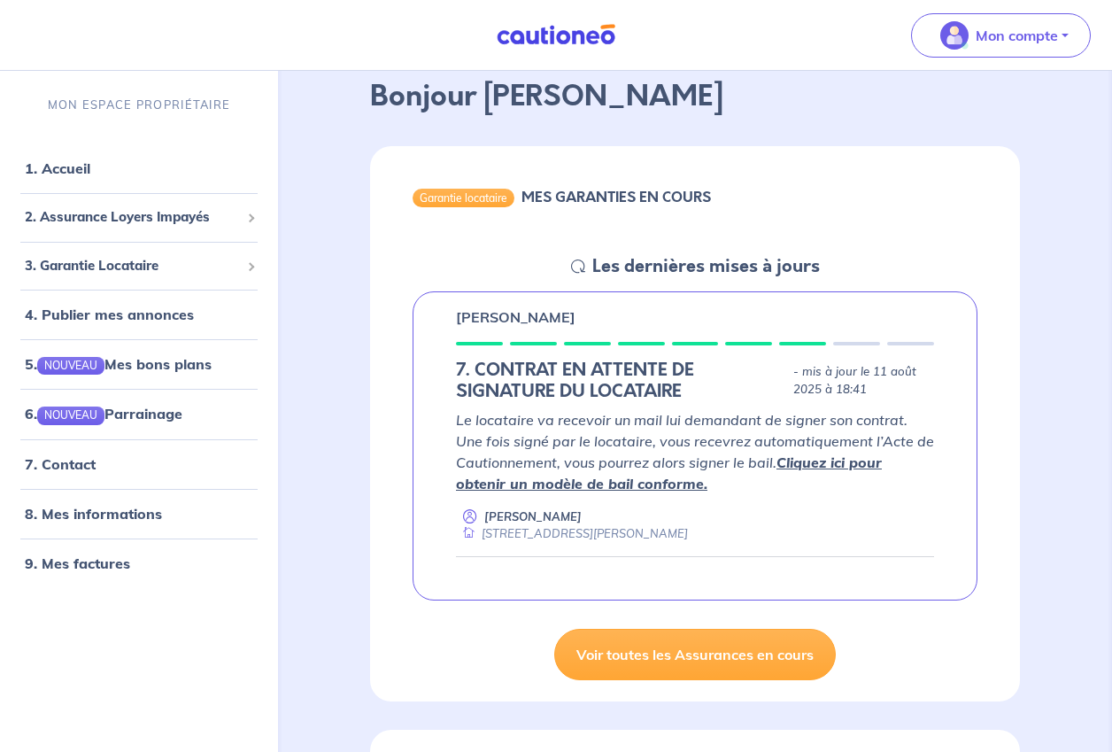
scroll to position [91, 0]
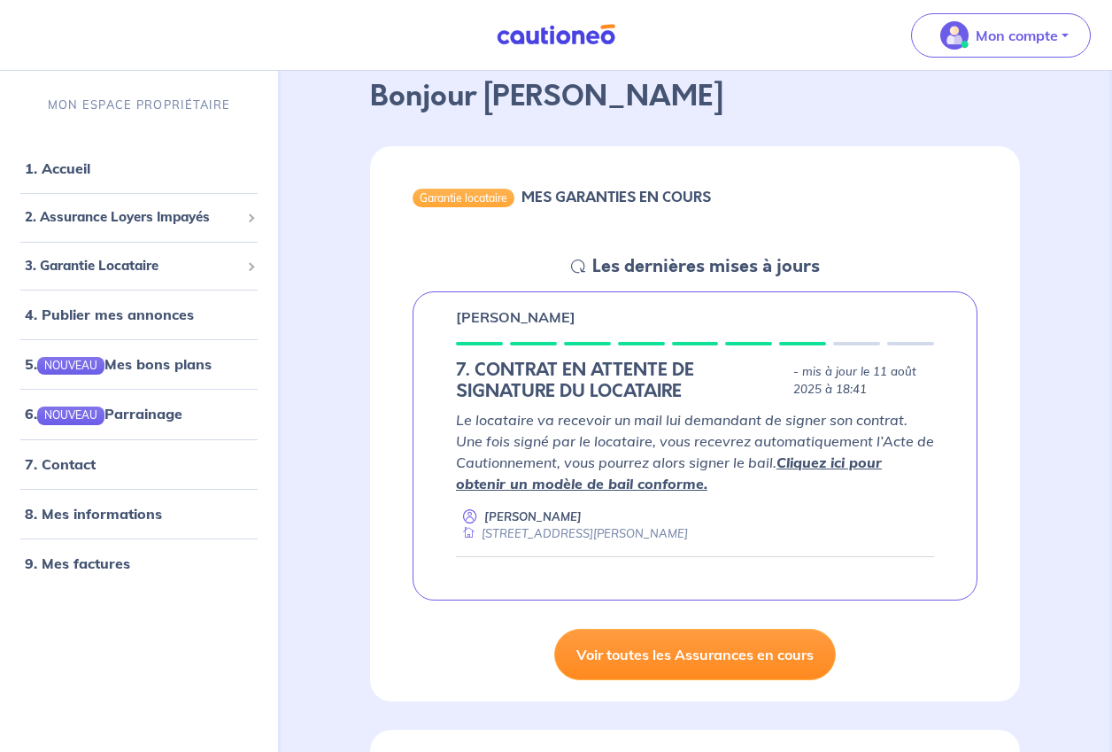
click at [647, 653] on link "Voir toutes les Assurances en cours" at bounding box center [695, 654] width 282 height 51
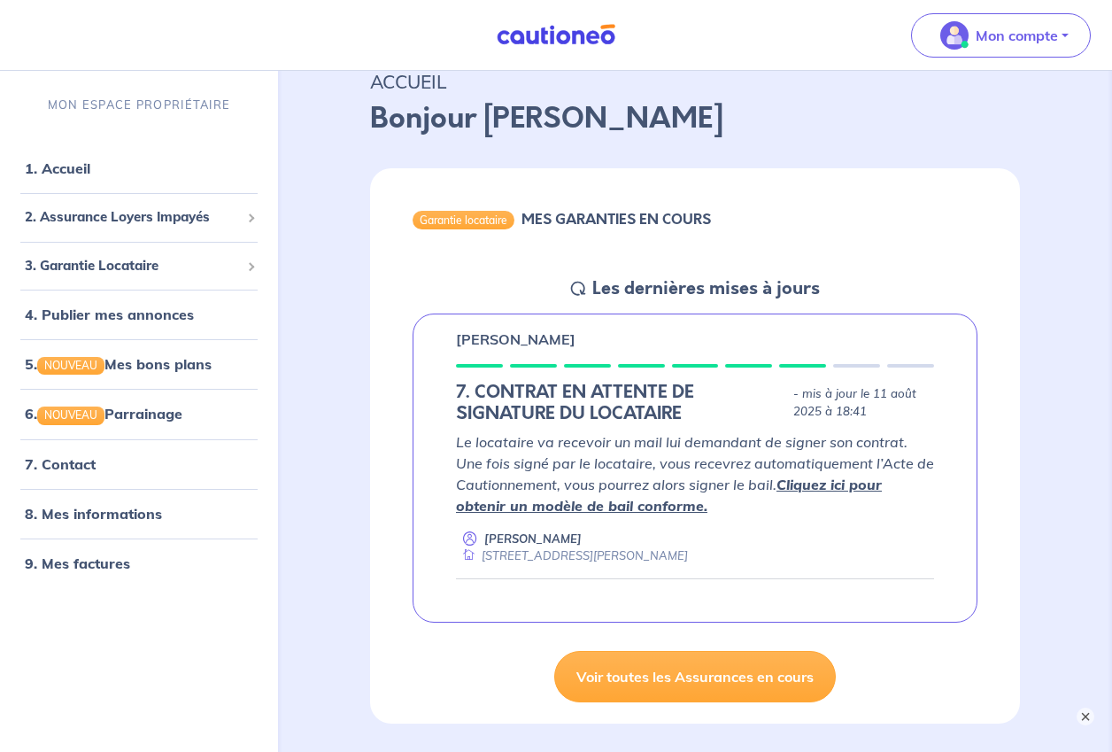
scroll to position [92, 0]
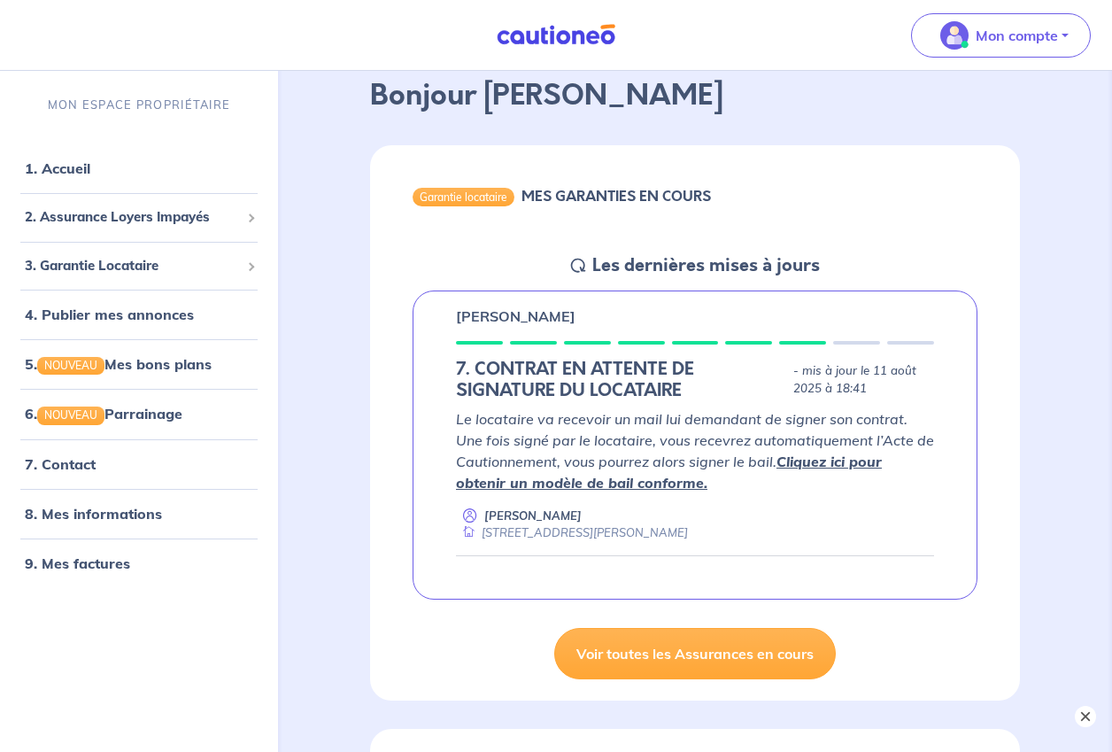
click at [1082, 717] on button "×" at bounding box center [1085, 716] width 21 height 21
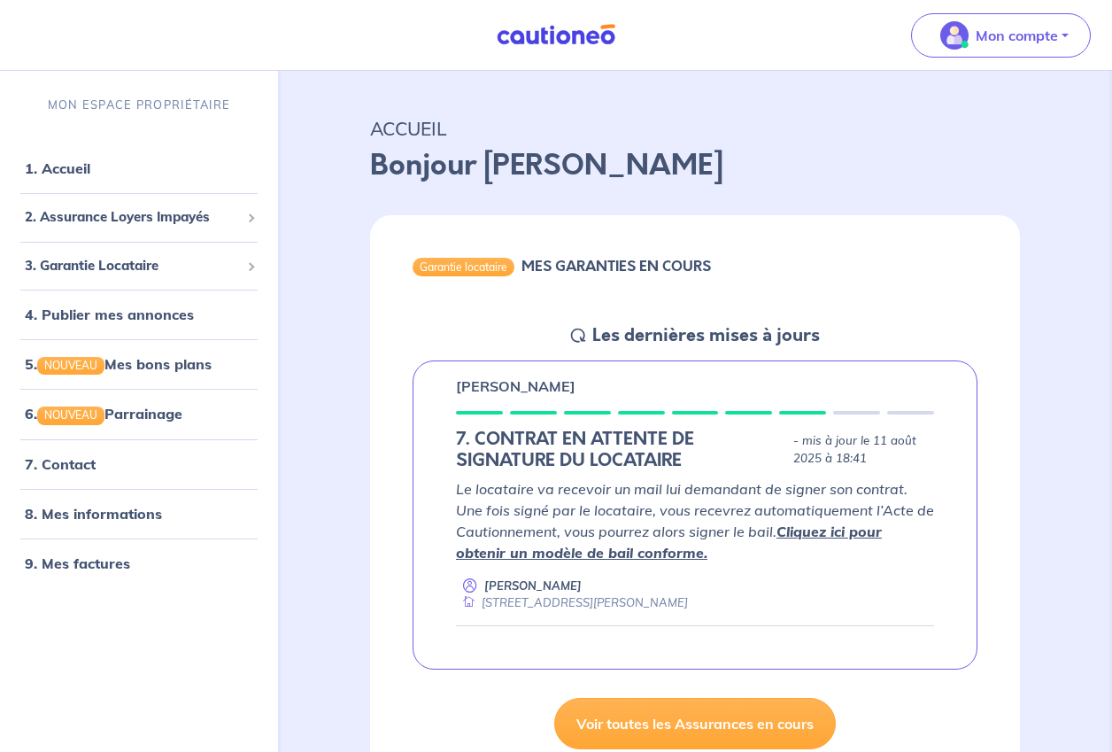
scroll to position [20, 0]
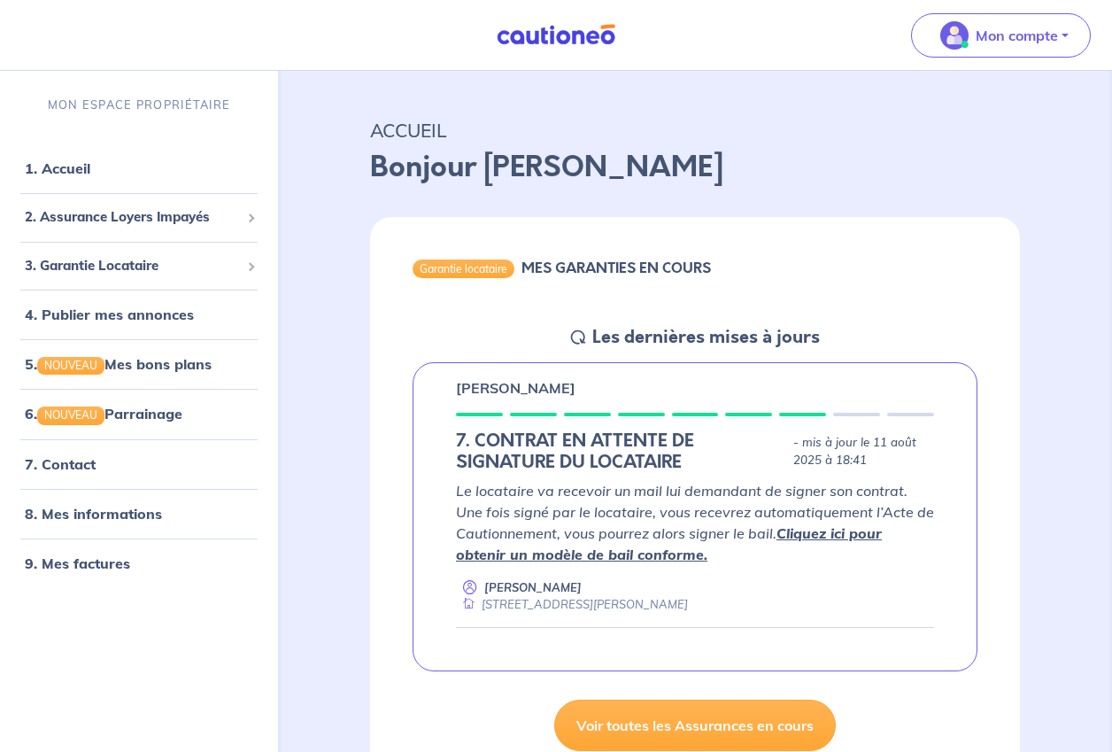
click at [850, 531] on link "Cliquez ici pour obtenir un modèle de bail conforme." at bounding box center [669, 543] width 426 height 39
click at [674, 149] on p "Bonjour Kokot" at bounding box center [695, 167] width 650 height 43
